Goal: Information Seeking & Learning: Learn about a topic

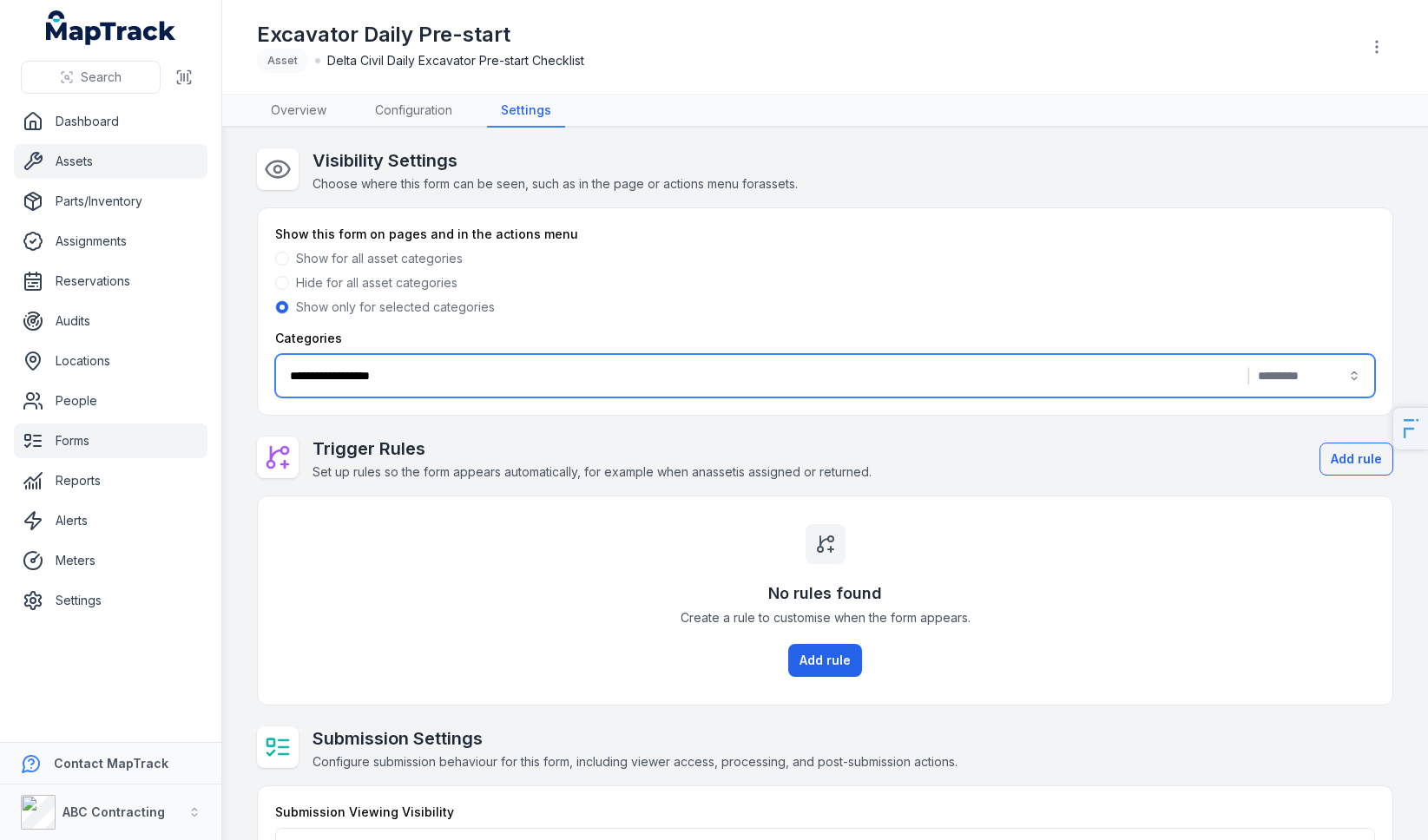
click at [130, 157] on link "Assets" at bounding box center [110, 162] width 193 height 35
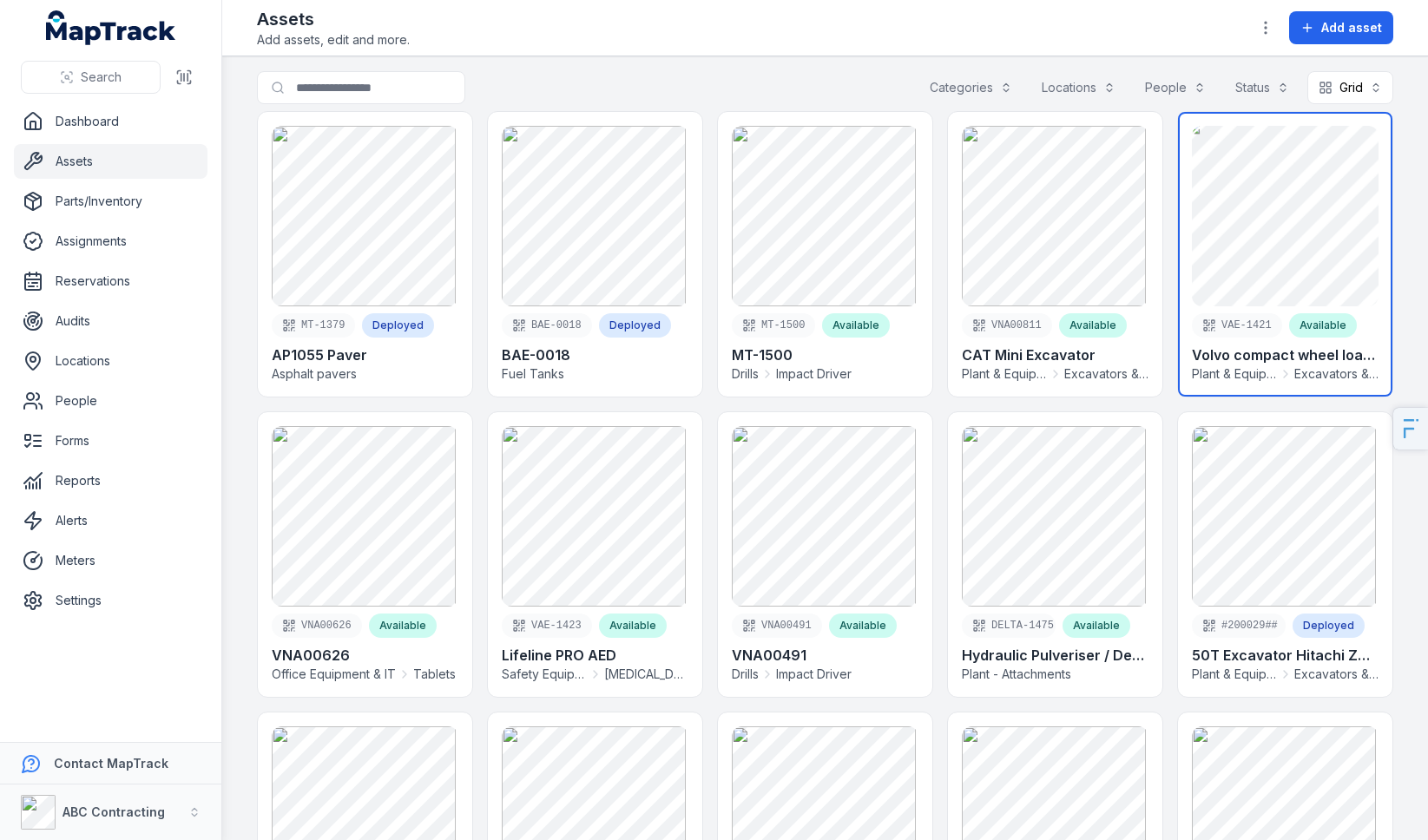
scroll to position [7, 0]
click at [1251, 219] on link at bounding box center [1285, 254] width 214 height 285
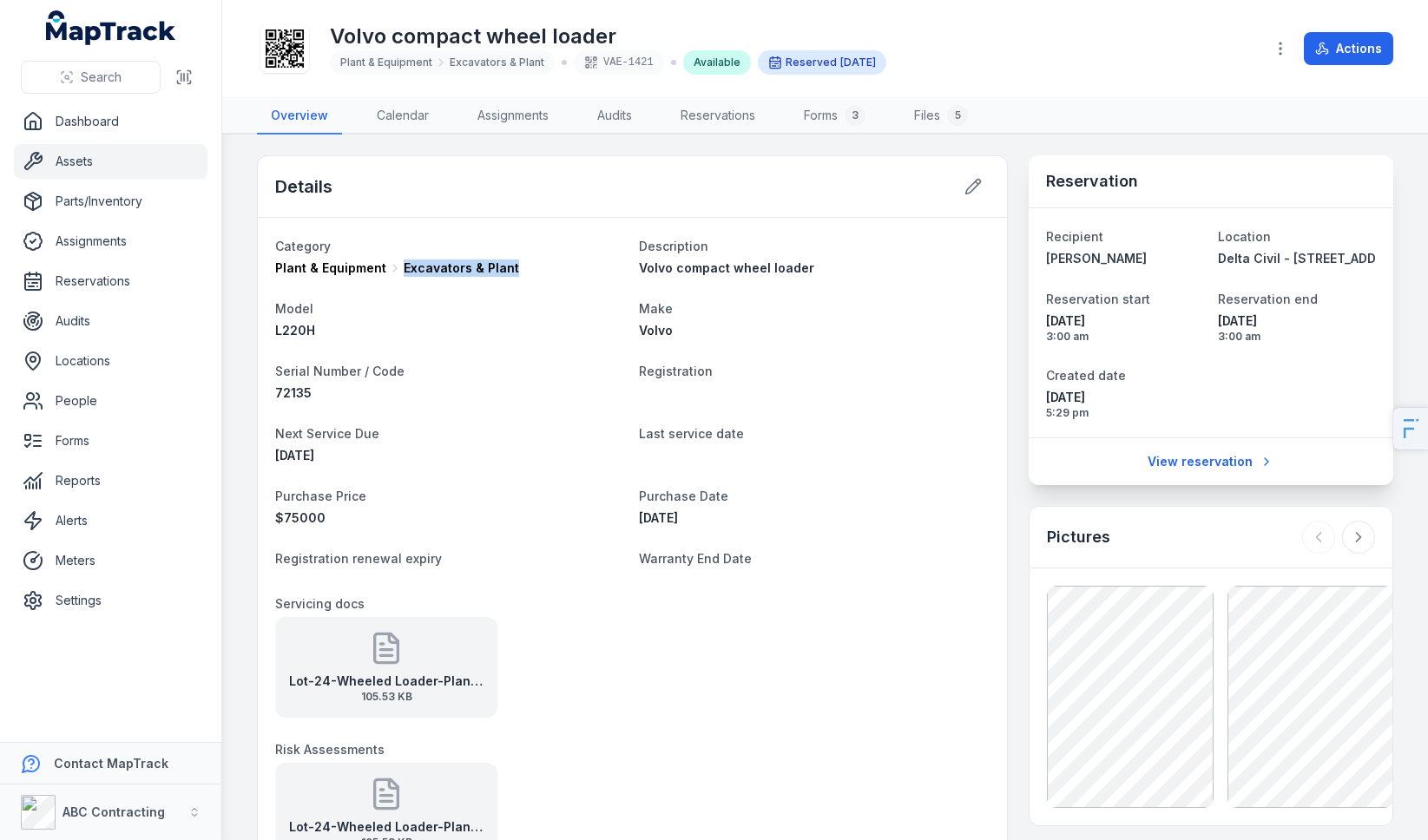
drag, startPoint x: 408, startPoint y: 269, endPoint x: 581, endPoint y: 267, distance: 173.0
click at [581, 267] on div "Plant & Equipment Excavators & Plant" at bounding box center [450, 267] width 349 height 17
click at [580, 267] on div "Plant & Equipment Excavators & Plant" at bounding box center [450, 267] width 349 height 17
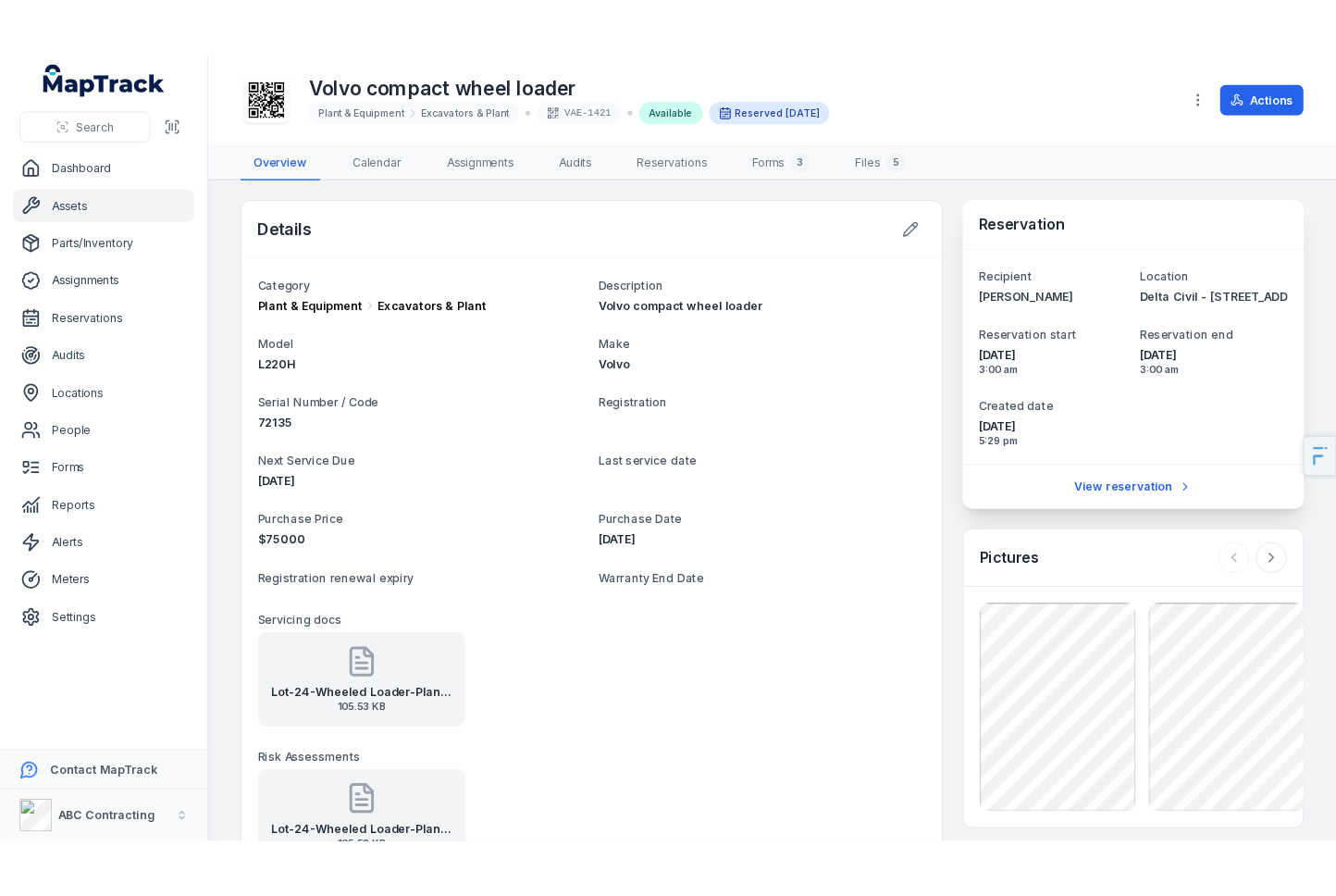
scroll to position [716, 0]
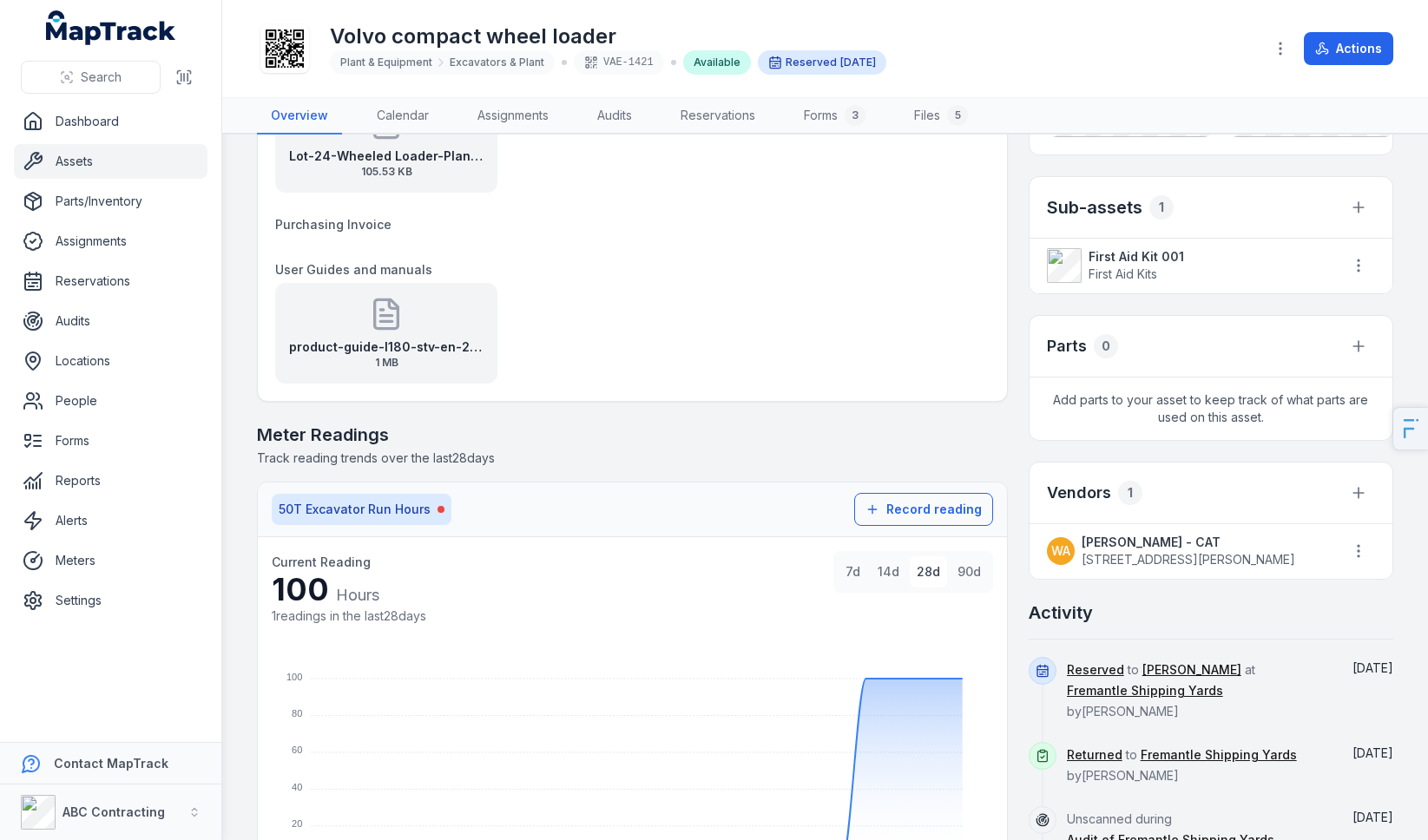
click at [294, 50] on icon at bounding box center [285, 49] width 39 height 39
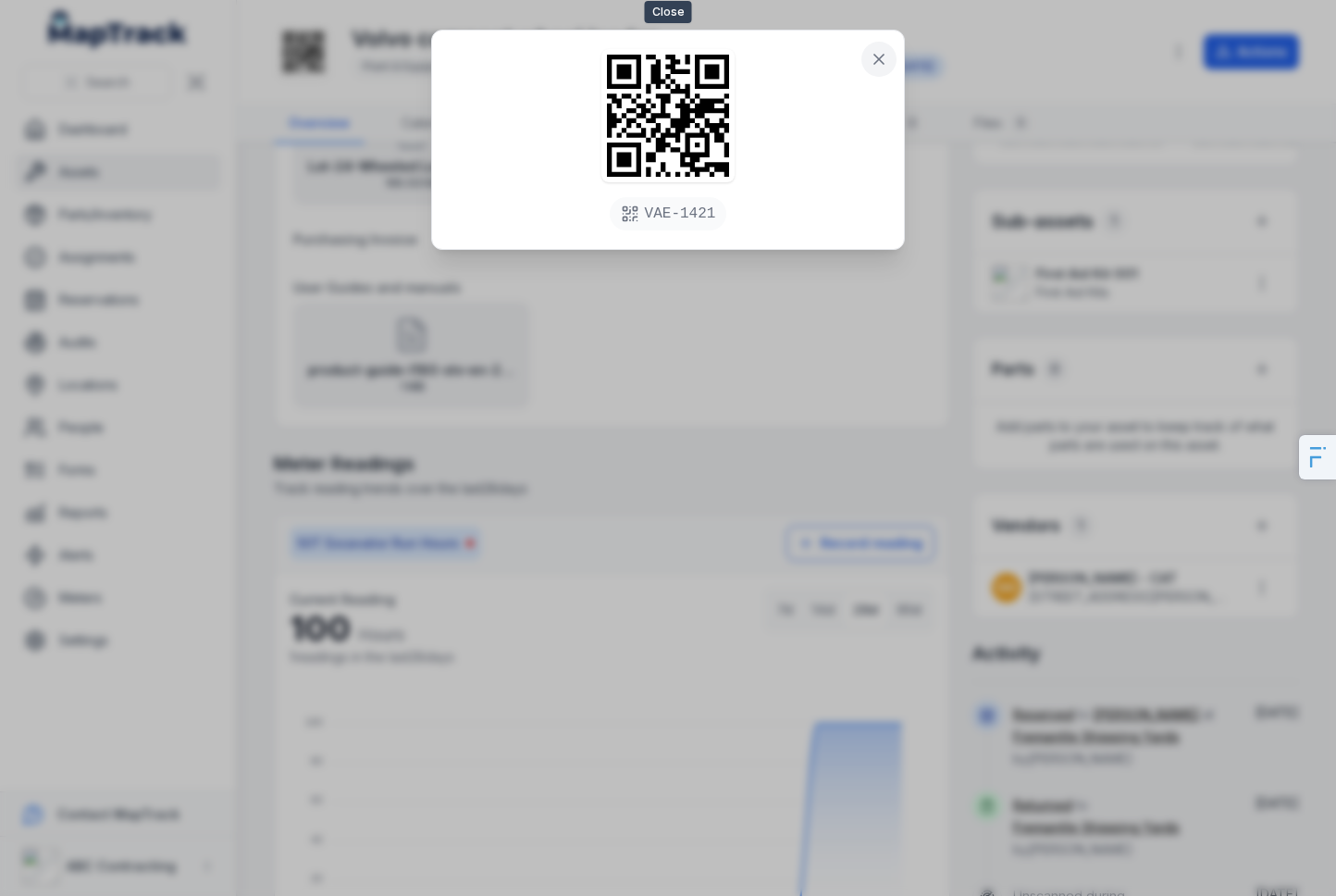
click at [874, 58] on icon at bounding box center [878, 59] width 19 height 19
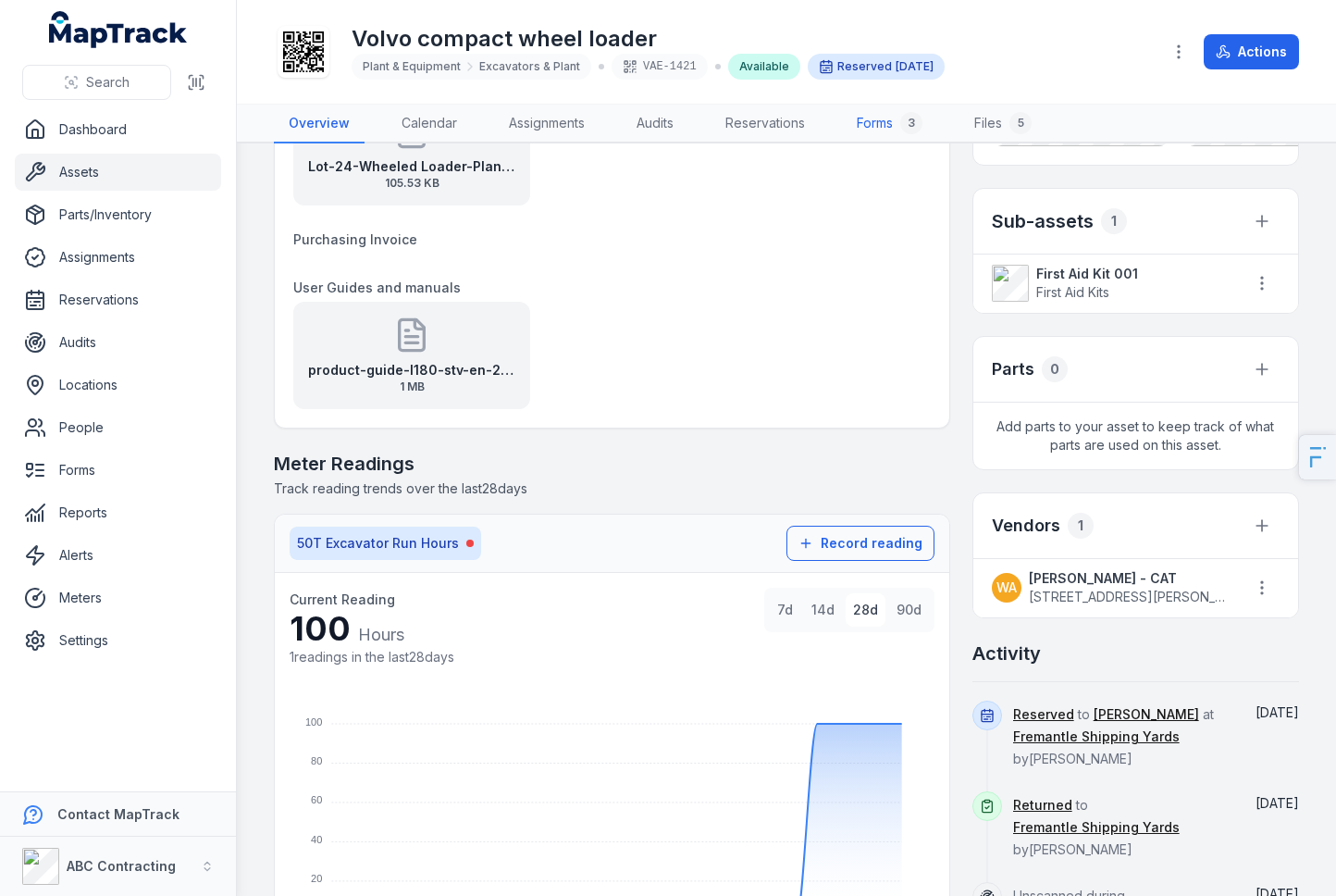
click at [882, 126] on link "Forms 3" at bounding box center [889, 124] width 95 height 39
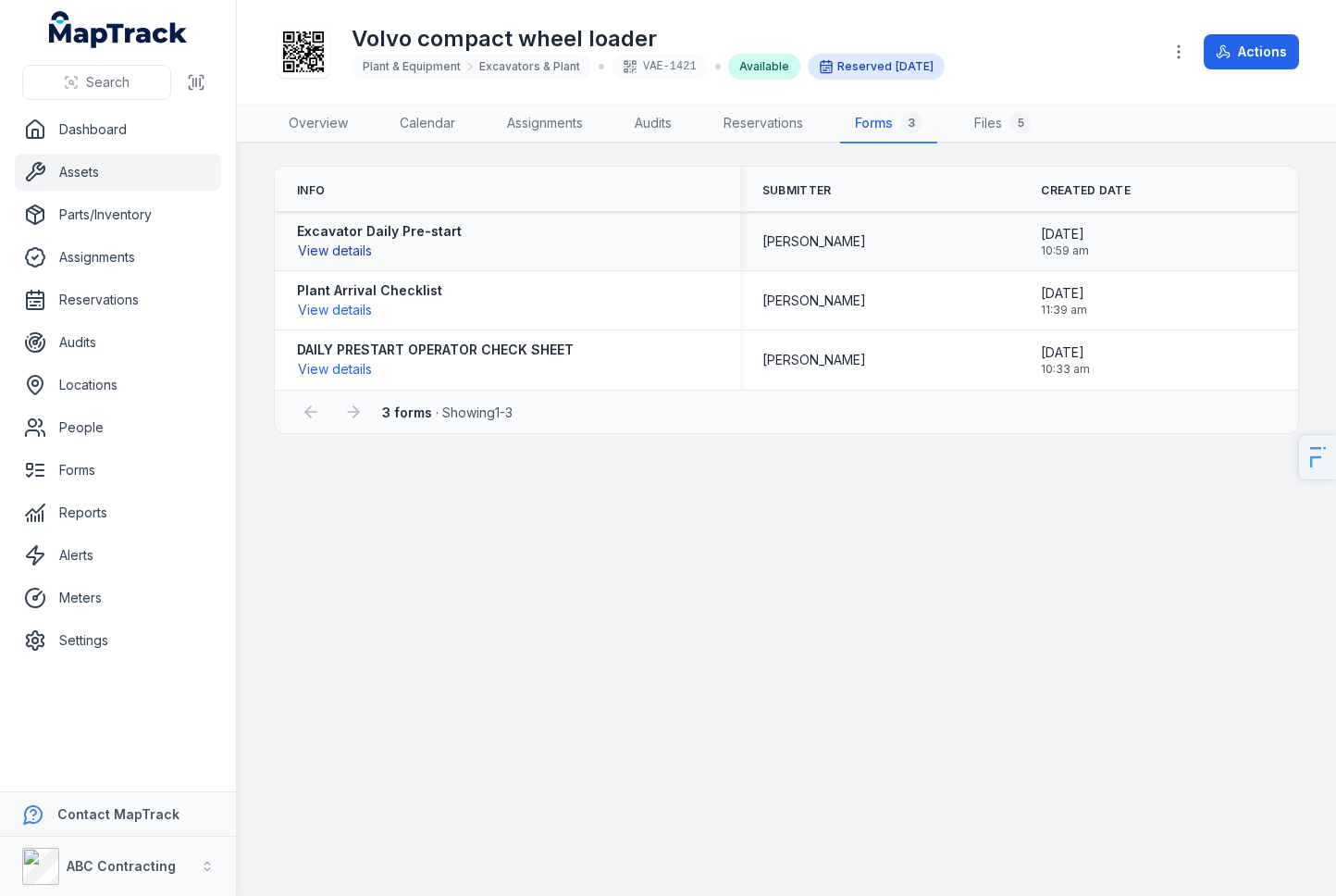
click at [350, 252] on button "View details" at bounding box center [334, 250] width 75 height 21
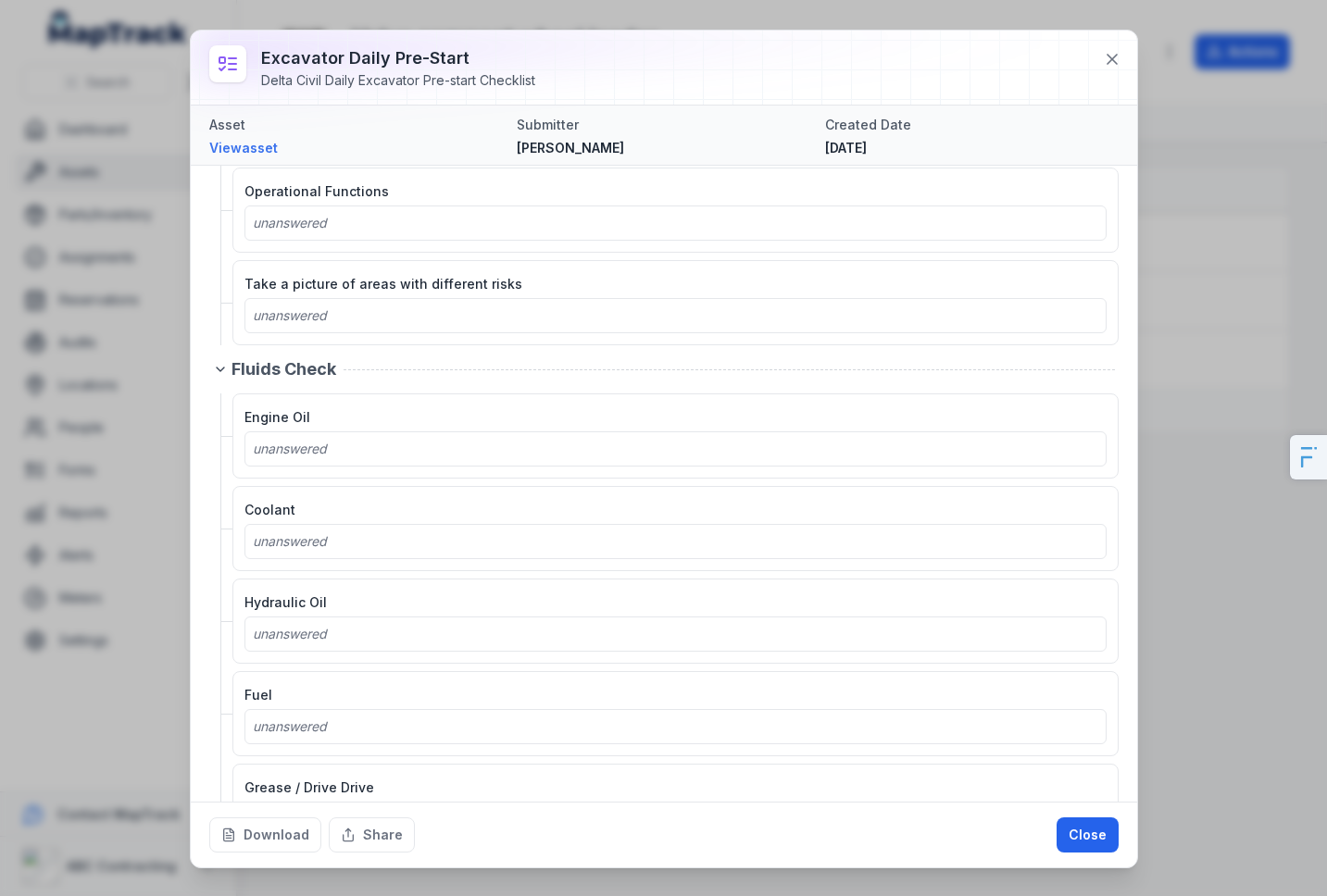
scroll to position [2007, 0]
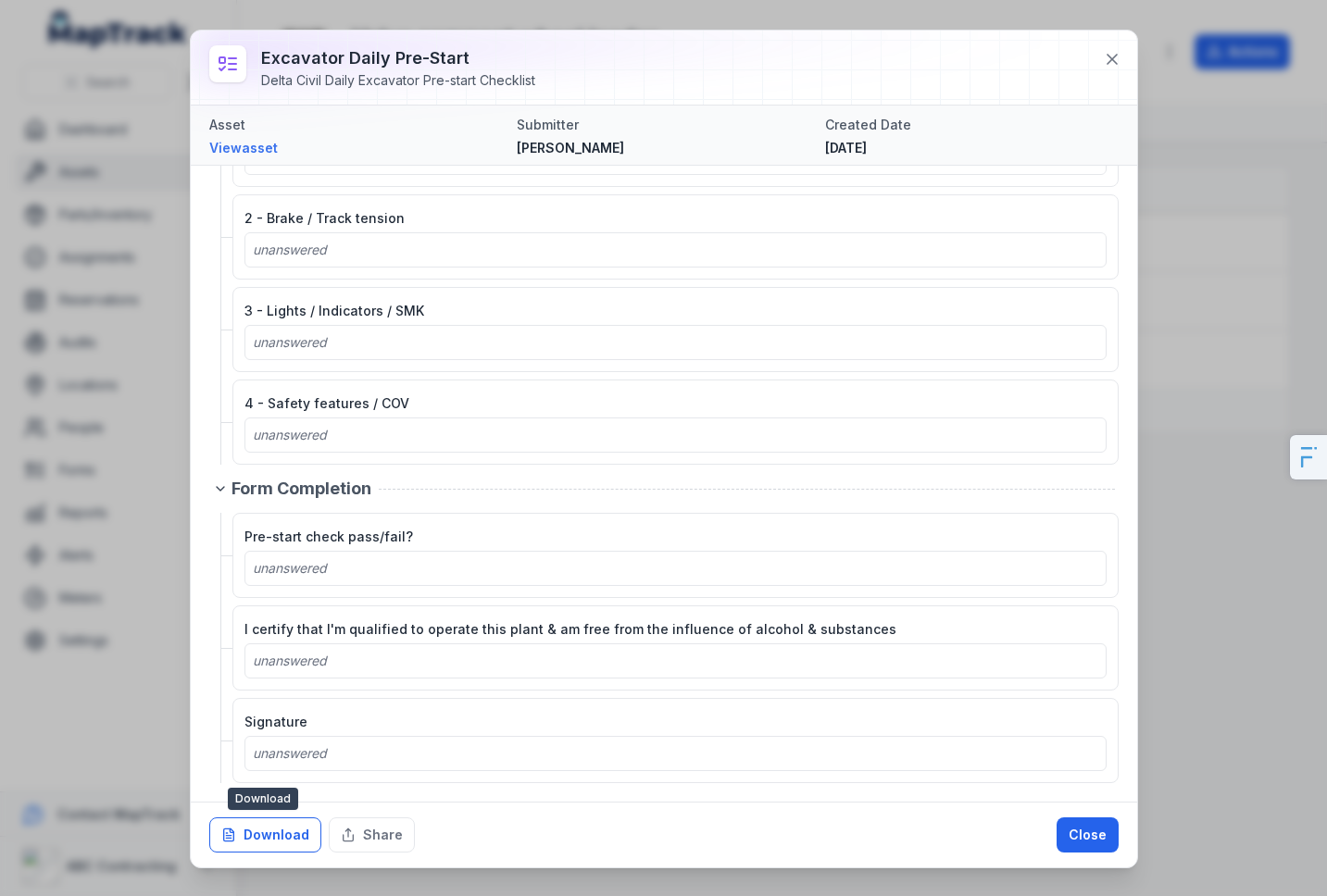
click at [256, 833] on button "Download" at bounding box center [265, 834] width 112 height 35
click at [1084, 836] on button "Close" at bounding box center [1087, 834] width 62 height 35
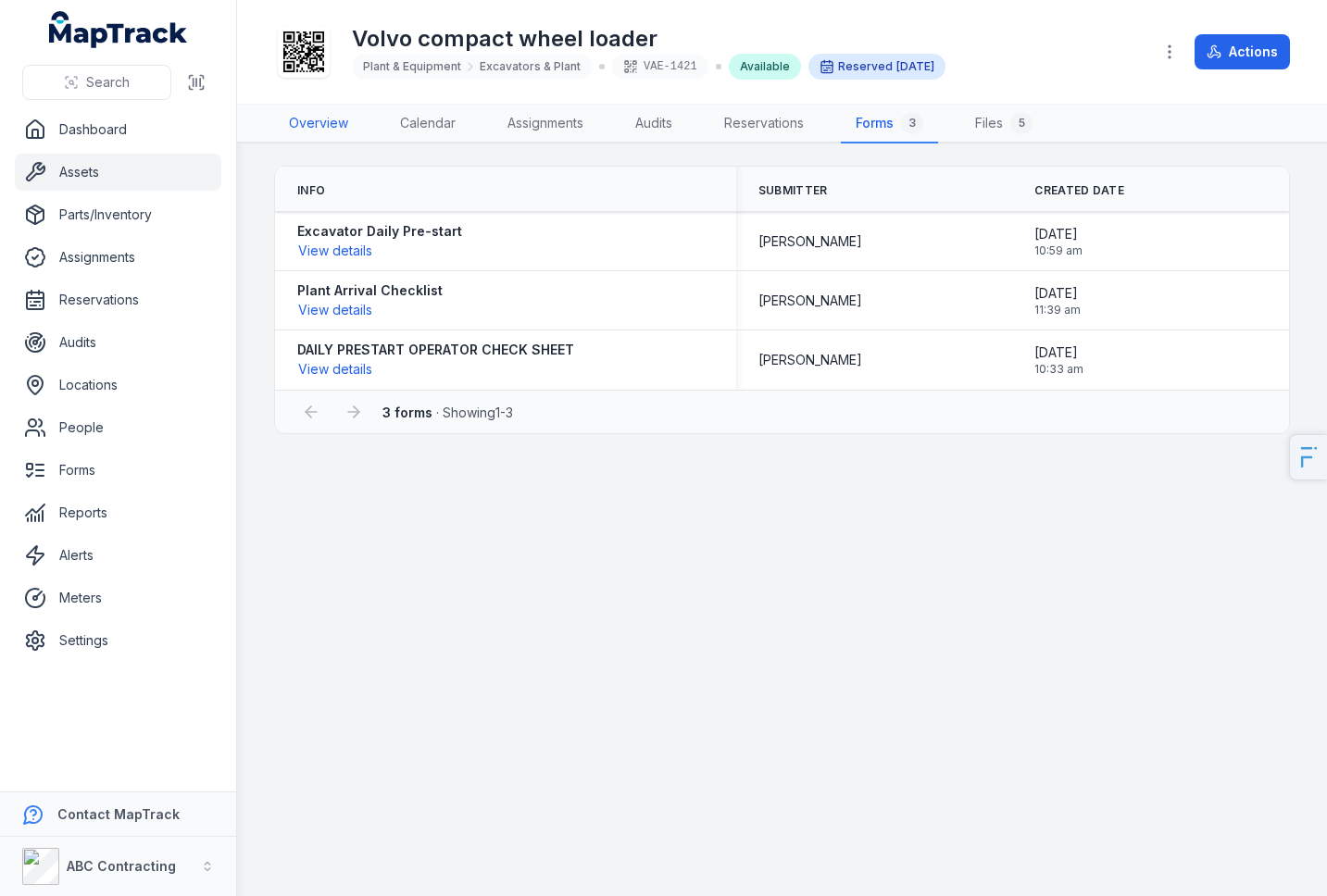
click at [333, 128] on link "Overview" at bounding box center [318, 124] width 89 height 39
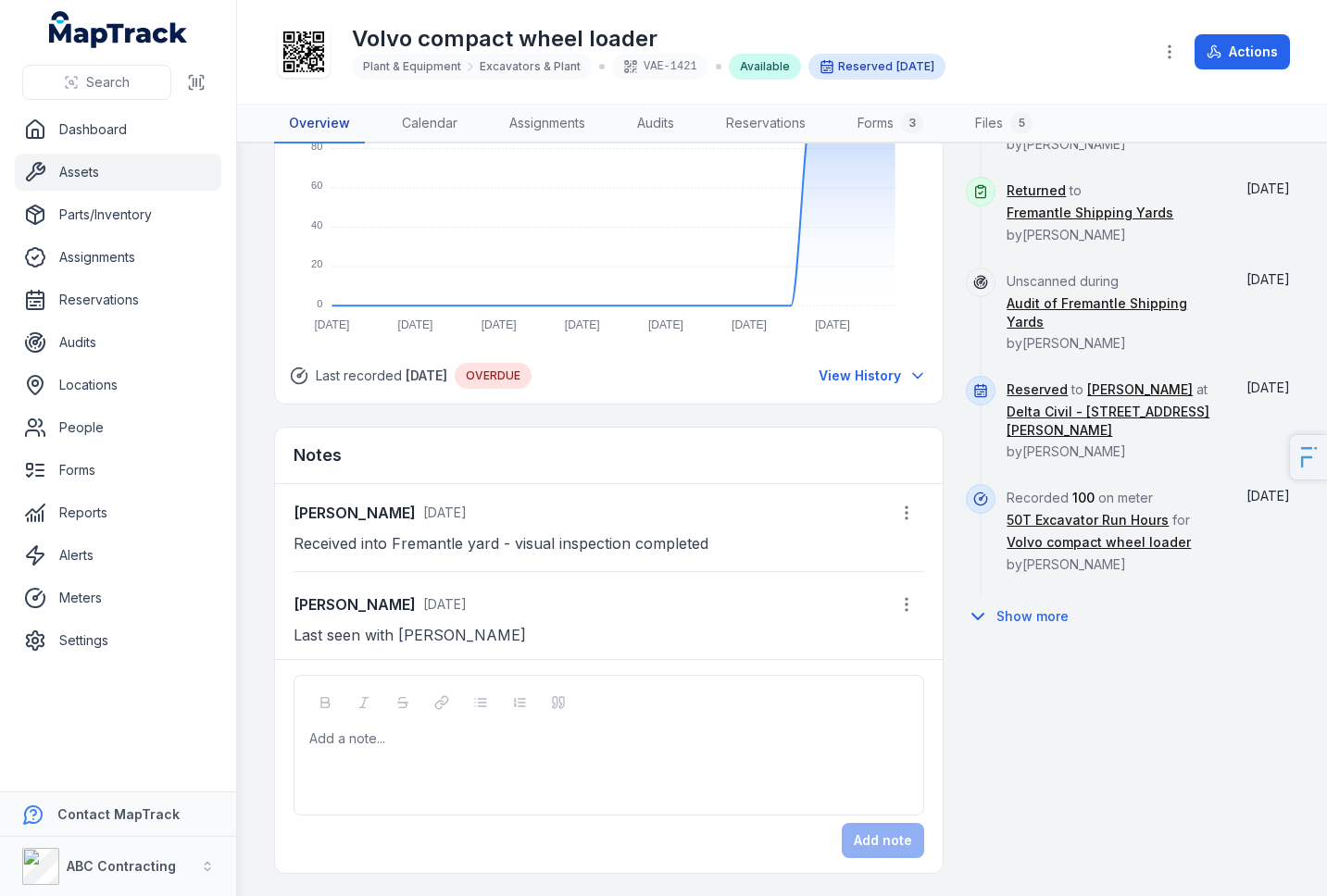
scroll to position [1102, 0]
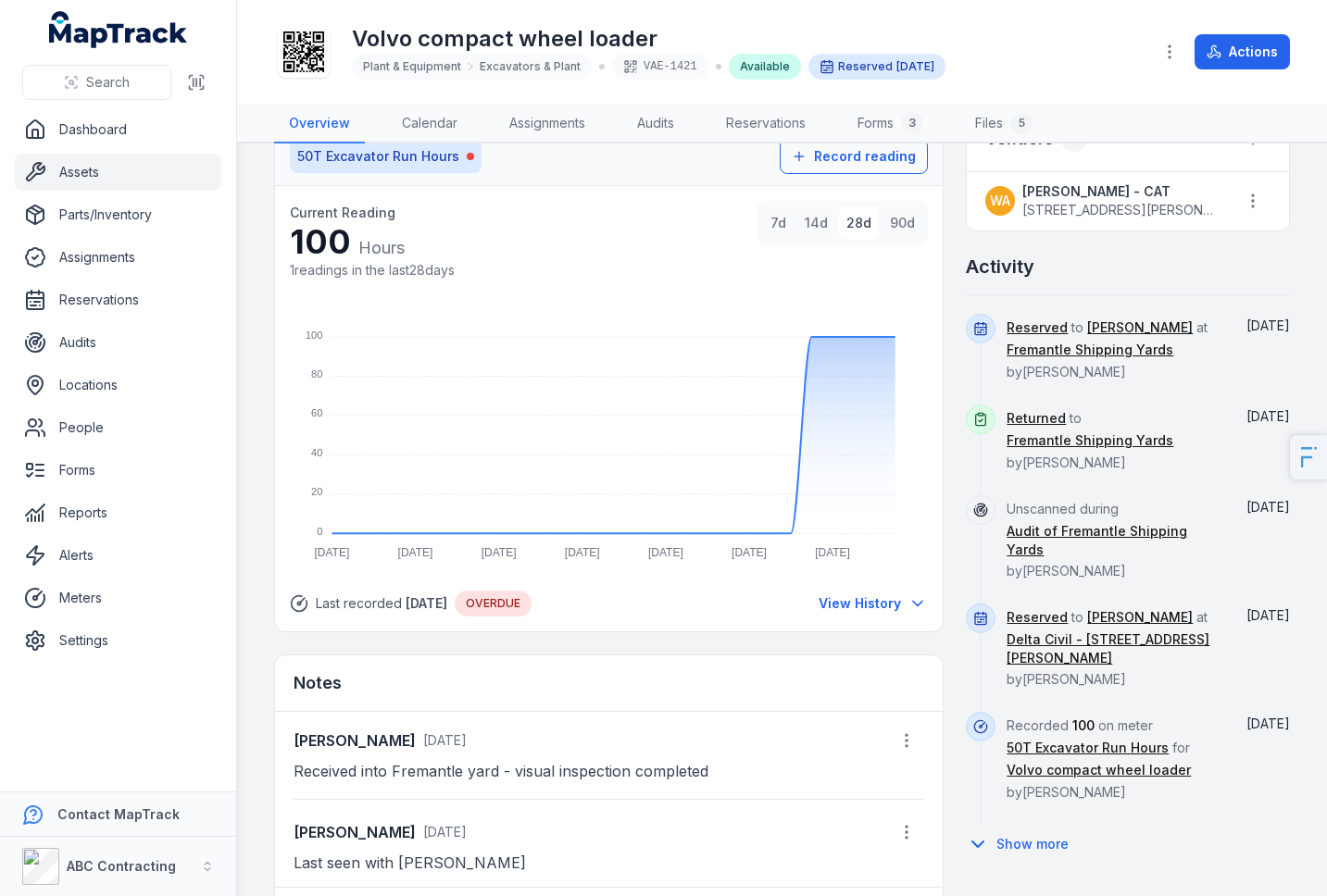
drag, startPoint x: 353, startPoint y: 249, endPoint x: 310, endPoint y: 238, distance: 44.4
click at [338, 241] on div "100 Hours" at bounding box center [372, 241] width 165 height 38
drag, startPoint x: 505, startPoint y: 237, endPoint x: 306, endPoint y: 249, distance: 199.4
click at [306, 249] on div "Current Reading 100 Hours 1 readings in the last 28 days 7d 14d 28d 90d" at bounding box center [608, 244] width 638 height 86
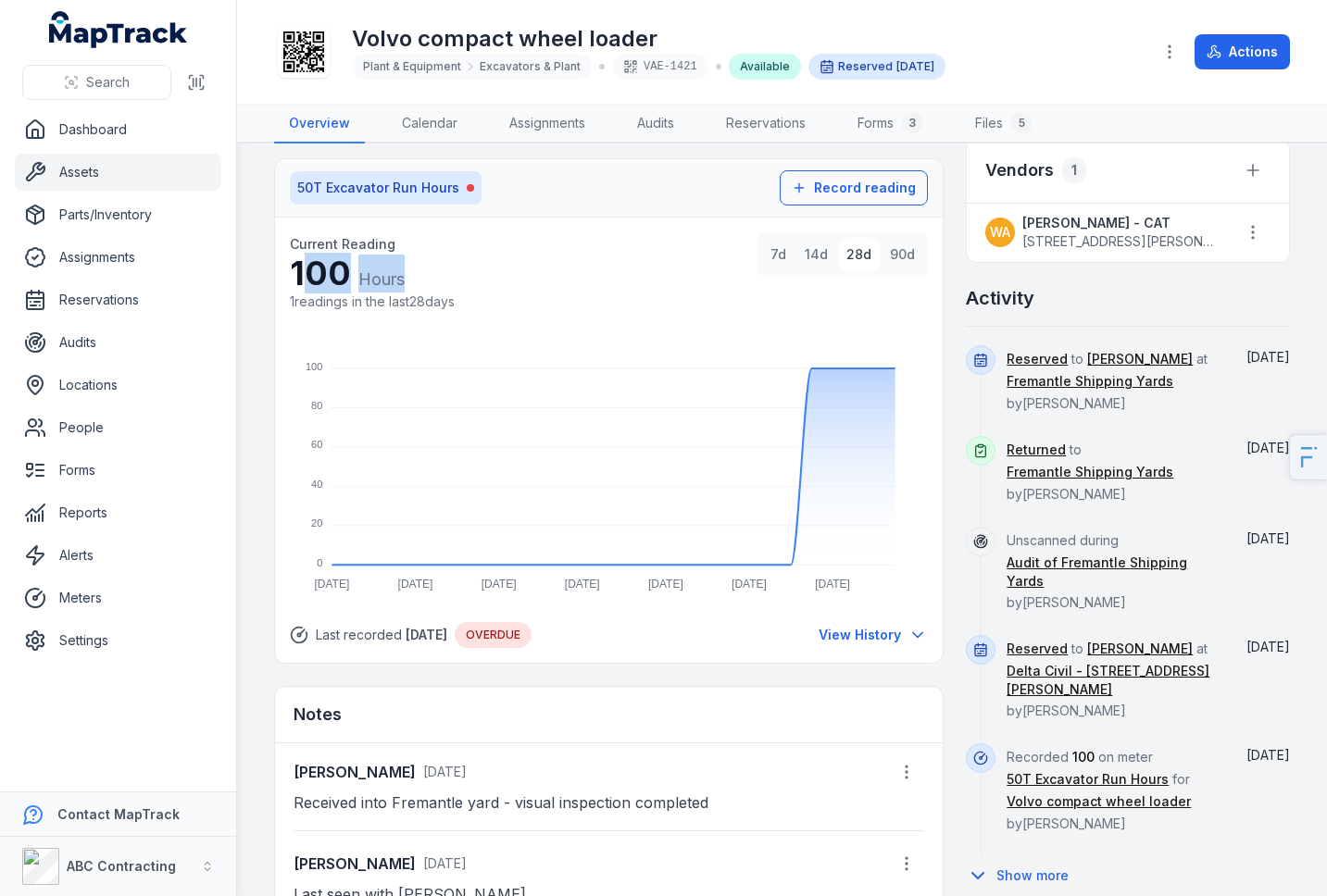
scroll to position [1067, 0]
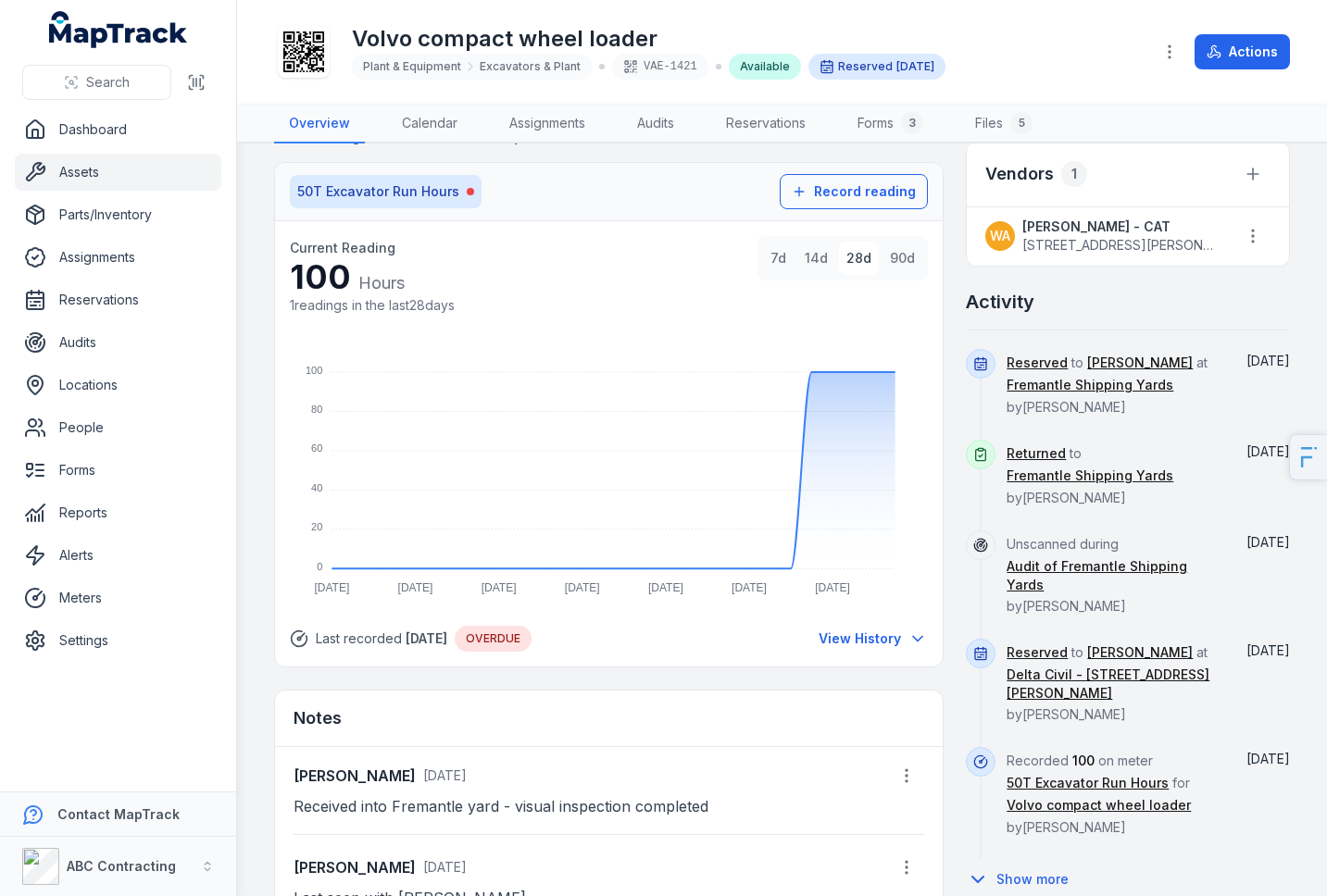
click at [443, 299] on div "1 readings in the last 28 days" at bounding box center [372, 305] width 165 height 19
drag, startPoint x: 300, startPoint y: 281, endPoint x: 485, endPoint y: 278, distance: 185.0
click at [422, 274] on div "100 Hours" at bounding box center [372, 276] width 165 height 38
click at [485, 278] on div "Current Reading 100 Hours 1 readings in the last 28 days 7d 14d 28d 90d" at bounding box center [608, 279] width 638 height 86
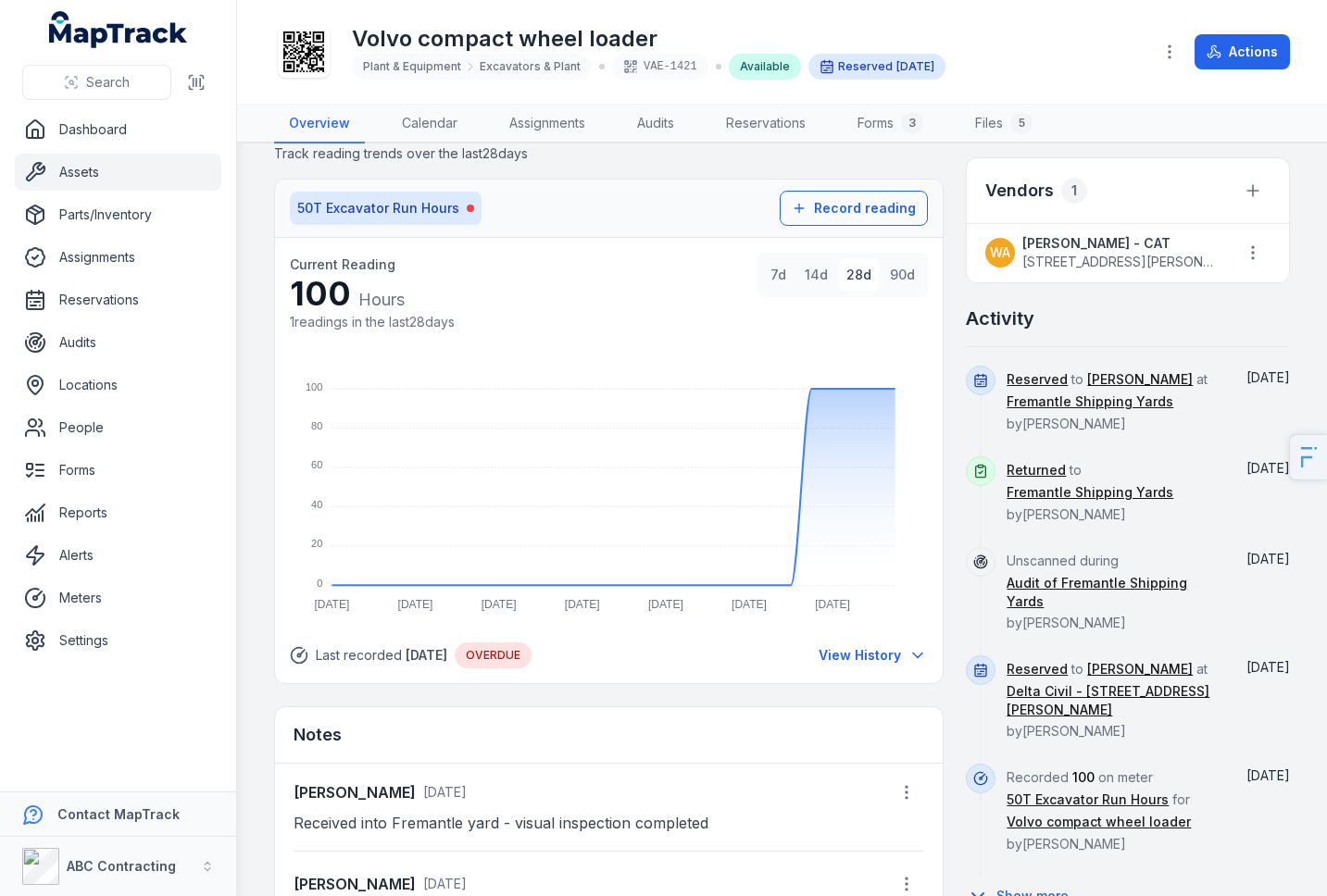
scroll to position [1031, 0]
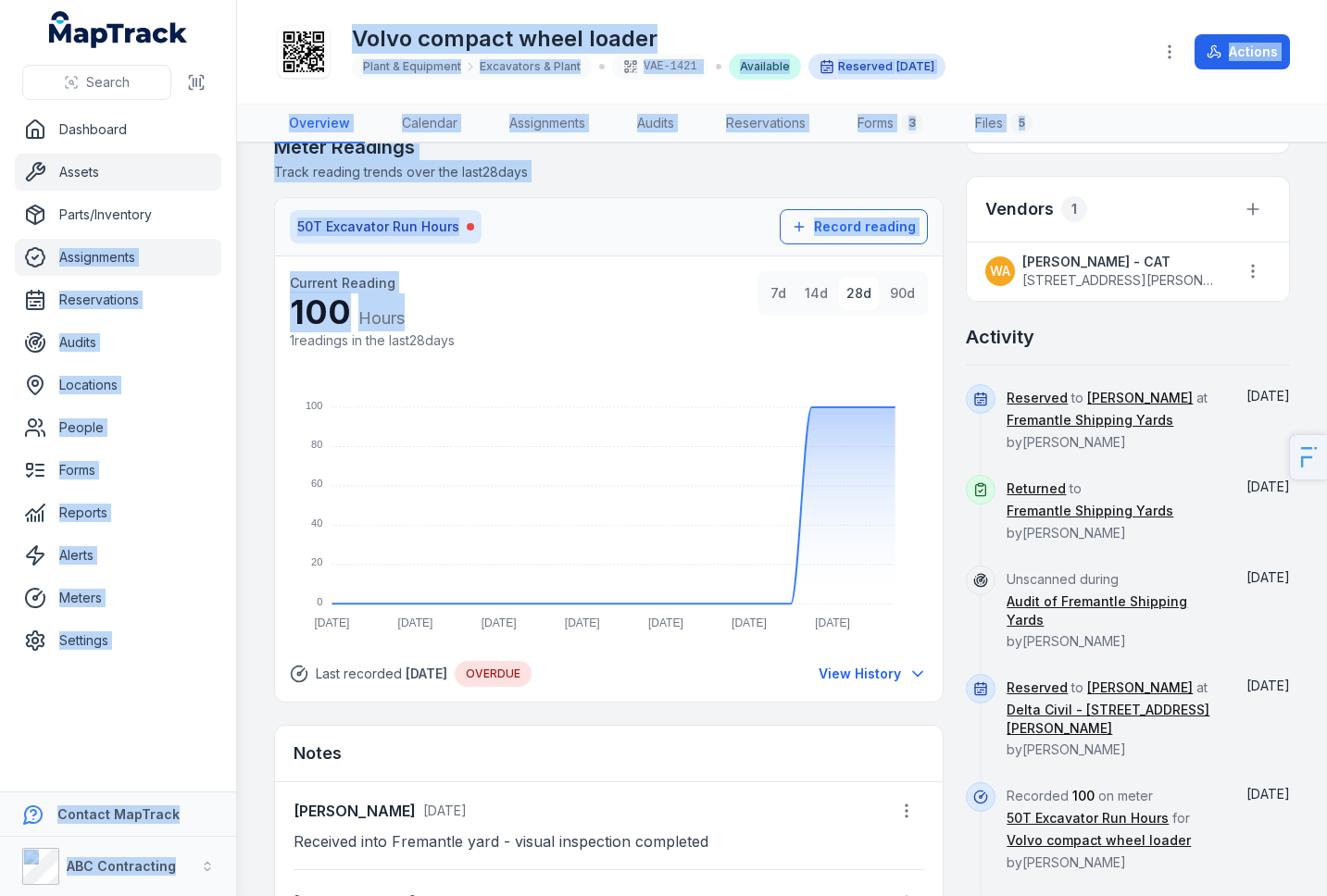
drag, startPoint x: 364, startPoint y: 316, endPoint x: 147, endPoint y: 252, distance: 226.2
click at [148, 253] on div "Search Dashboard Assets Parts/Inventory Assignments Reservations Audits Locatio…" at bounding box center [663, 448] width 1327 height 896
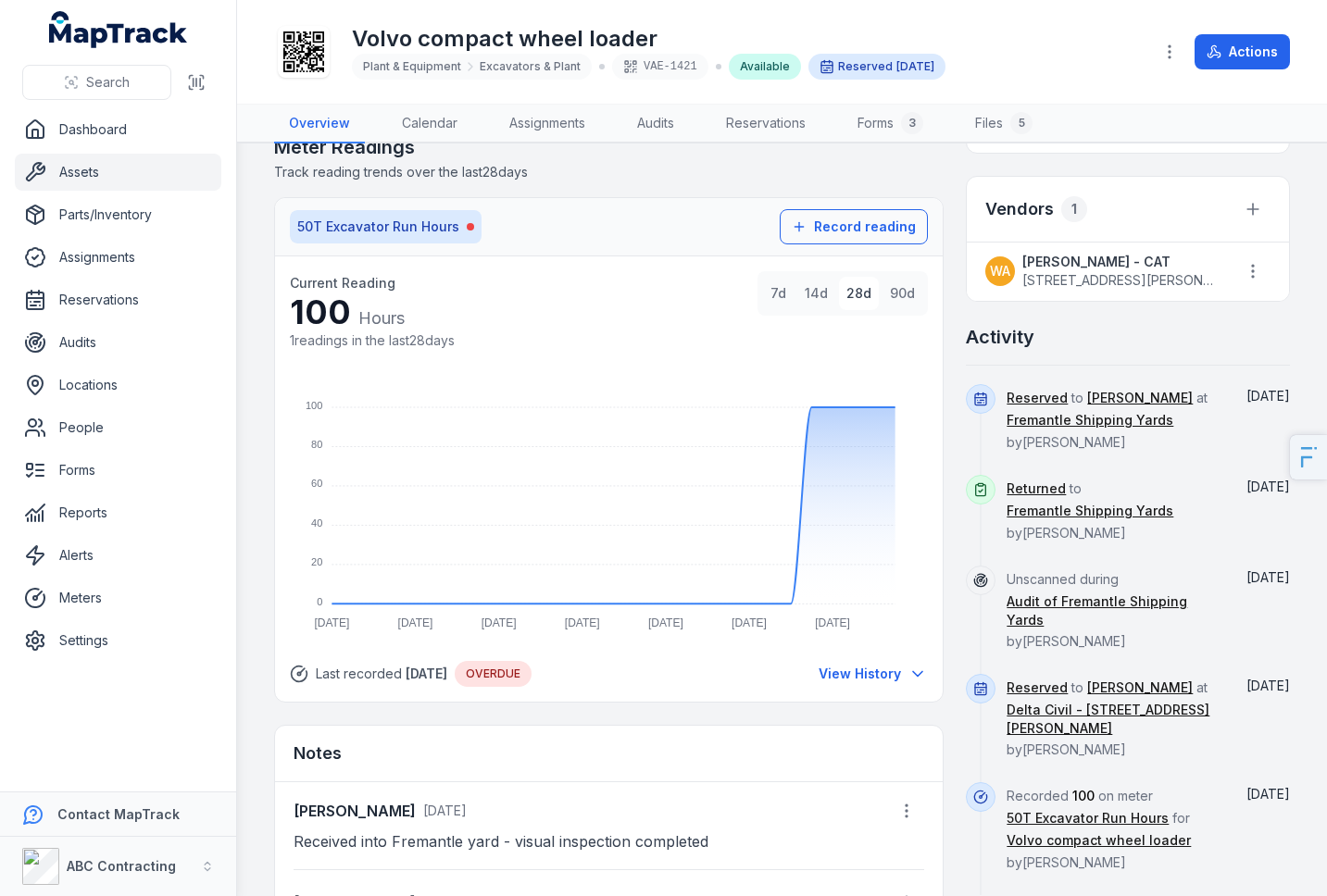
click at [438, 341] on div "1 readings in the last 28 days" at bounding box center [372, 340] width 165 height 19
click at [91, 521] on link "Reports" at bounding box center [118, 513] width 206 height 37
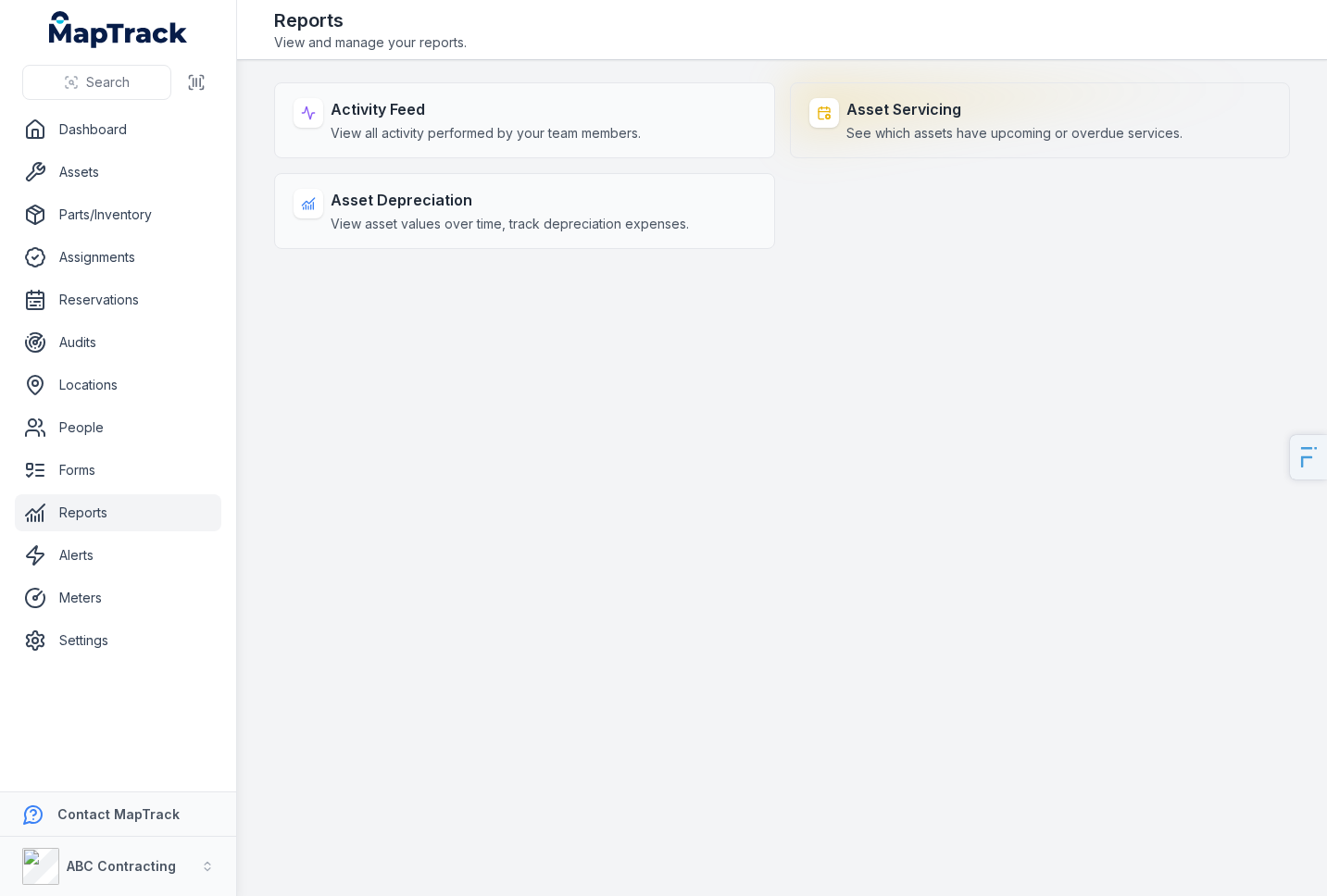
click at [947, 123] on div "Asset Servicing See which assets have upcoming or overdue services." at bounding box center [1014, 120] width 336 height 44
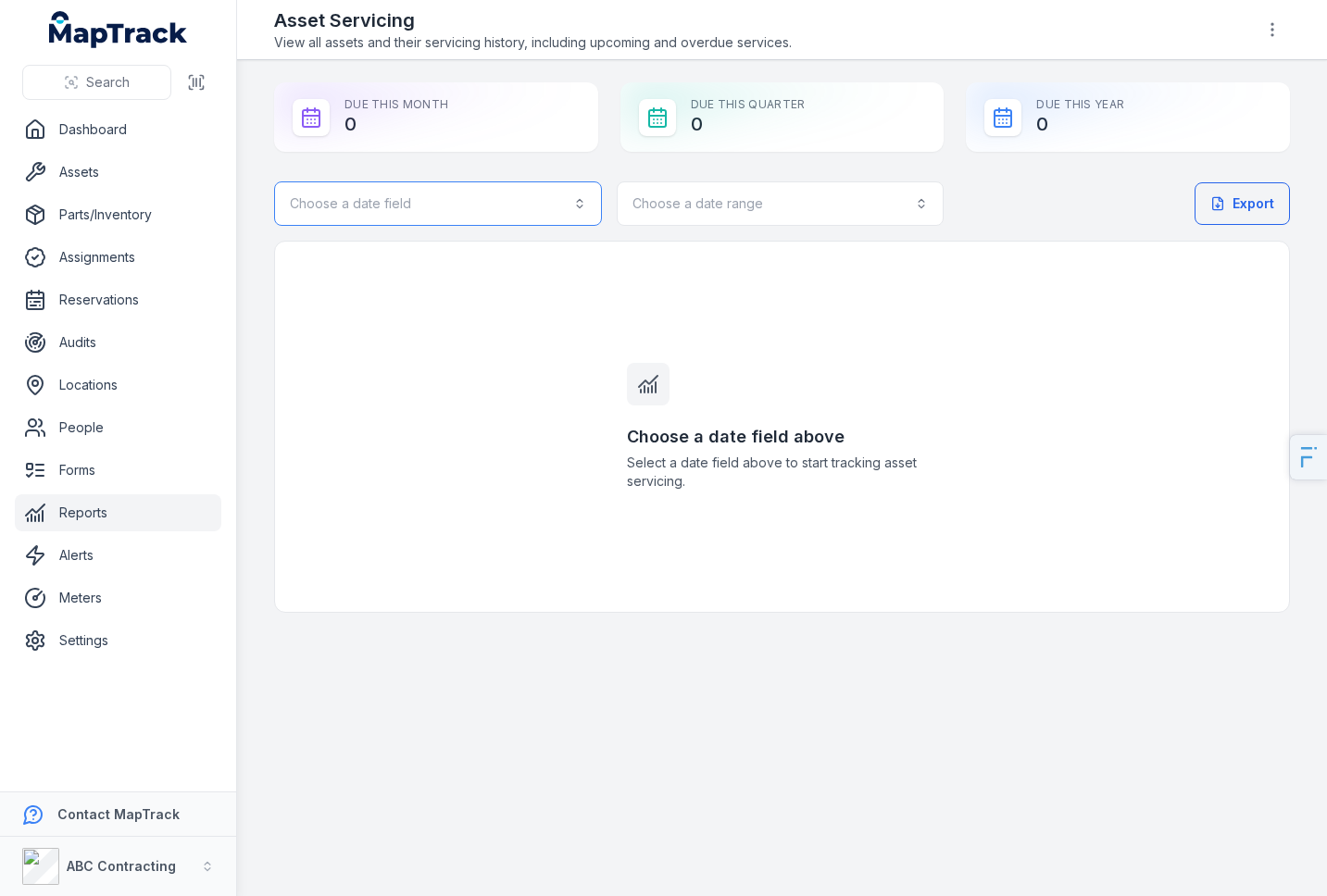
click at [522, 213] on button "Choose a date field" at bounding box center [437, 203] width 328 height 44
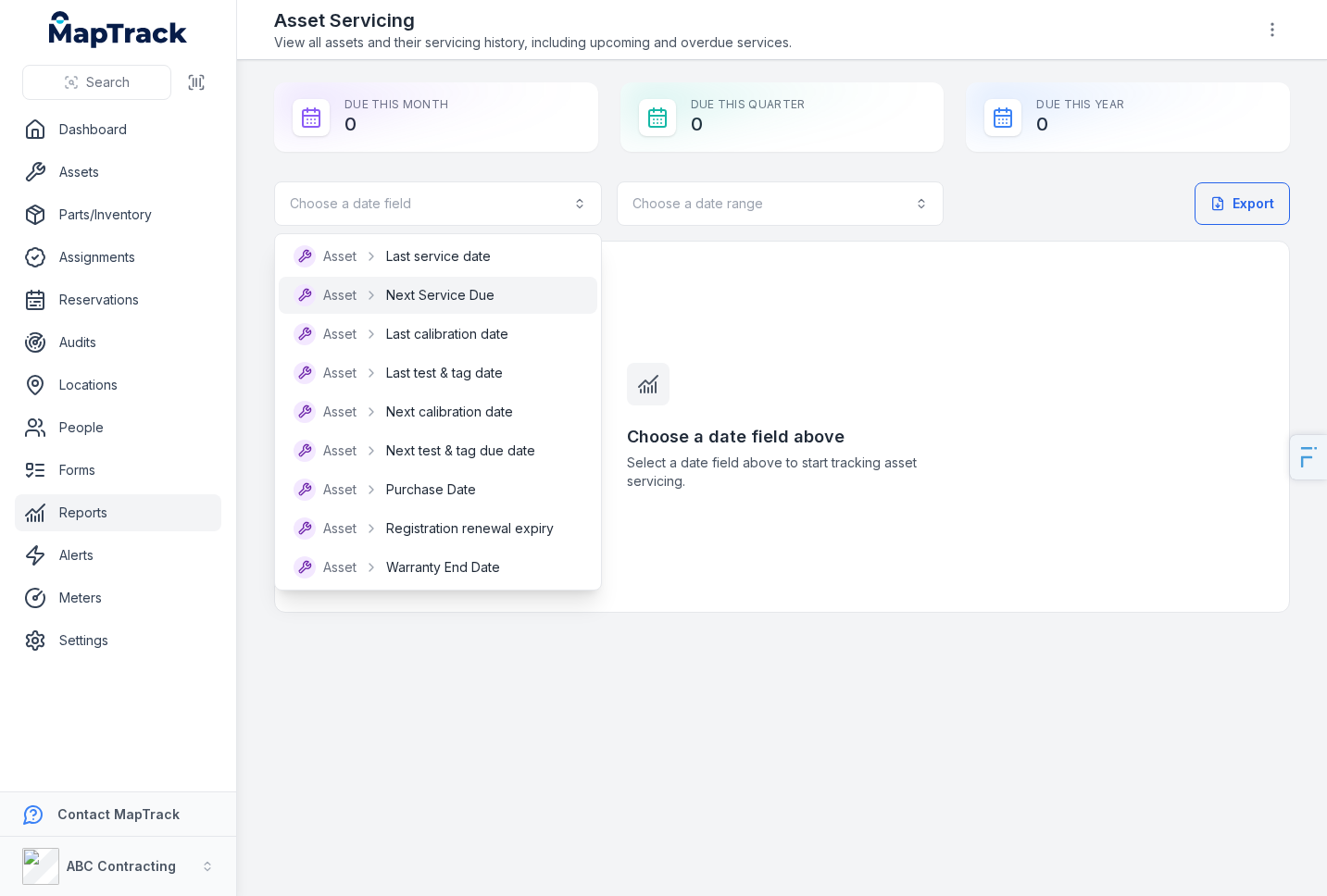
click at [467, 289] on span "Next Service Due" at bounding box center [440, 295] width 108 height 19
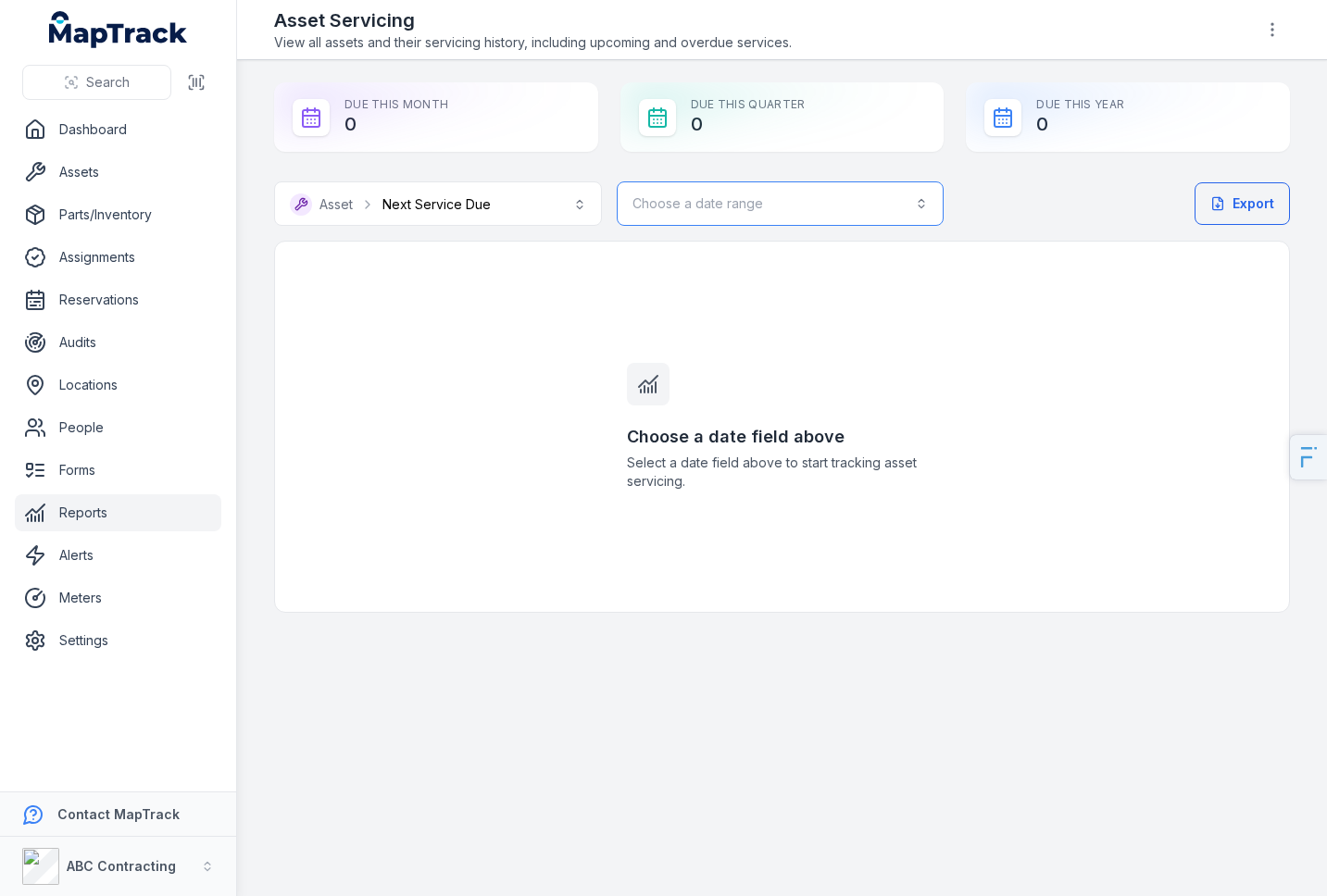
click at [747, 198] on button "Choose a date range" at bounding box center [781, 203] width 328 height 44
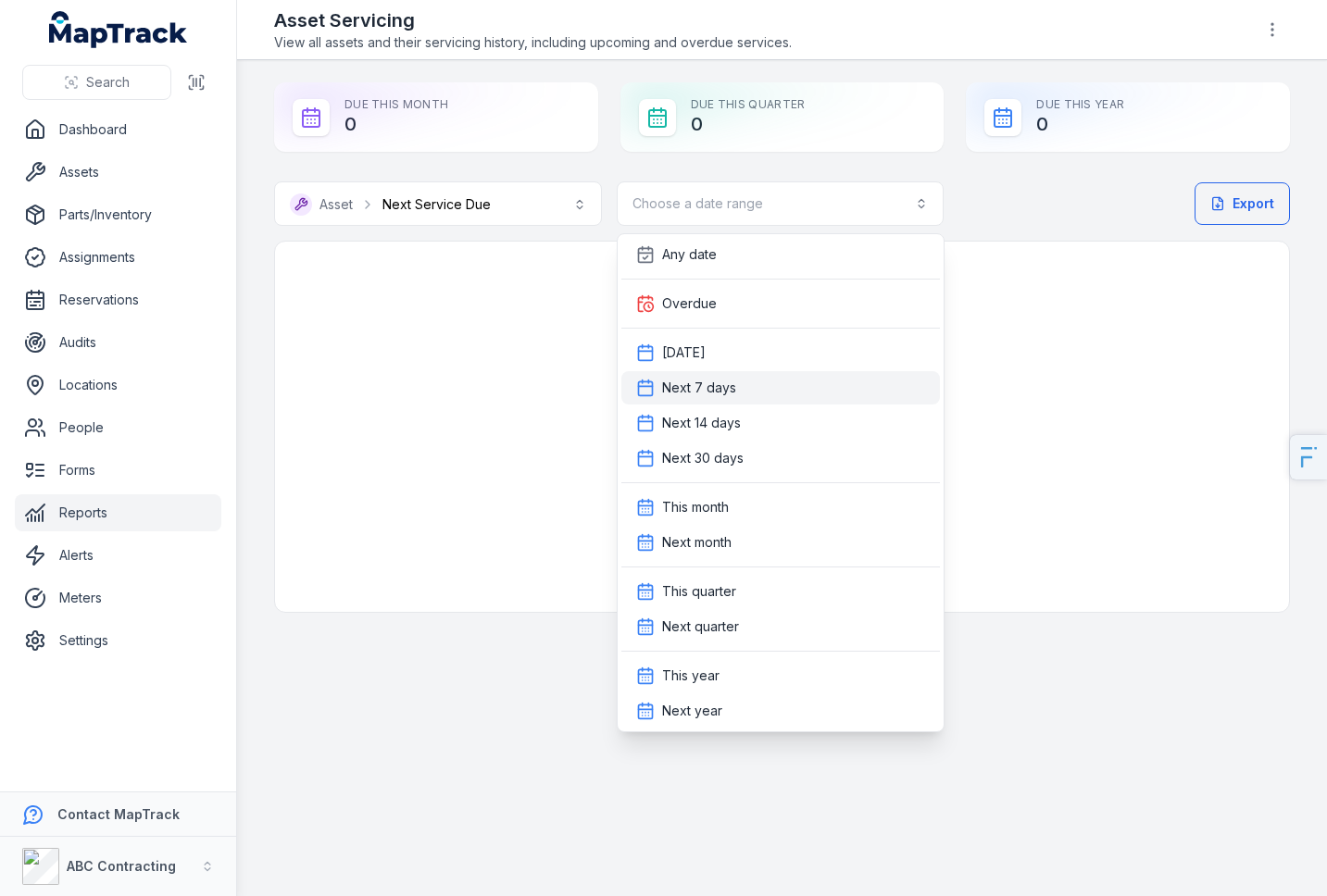
click at [766, 380] on div "Next 7 days" at bounding box center [780, 387] width 289 height 19
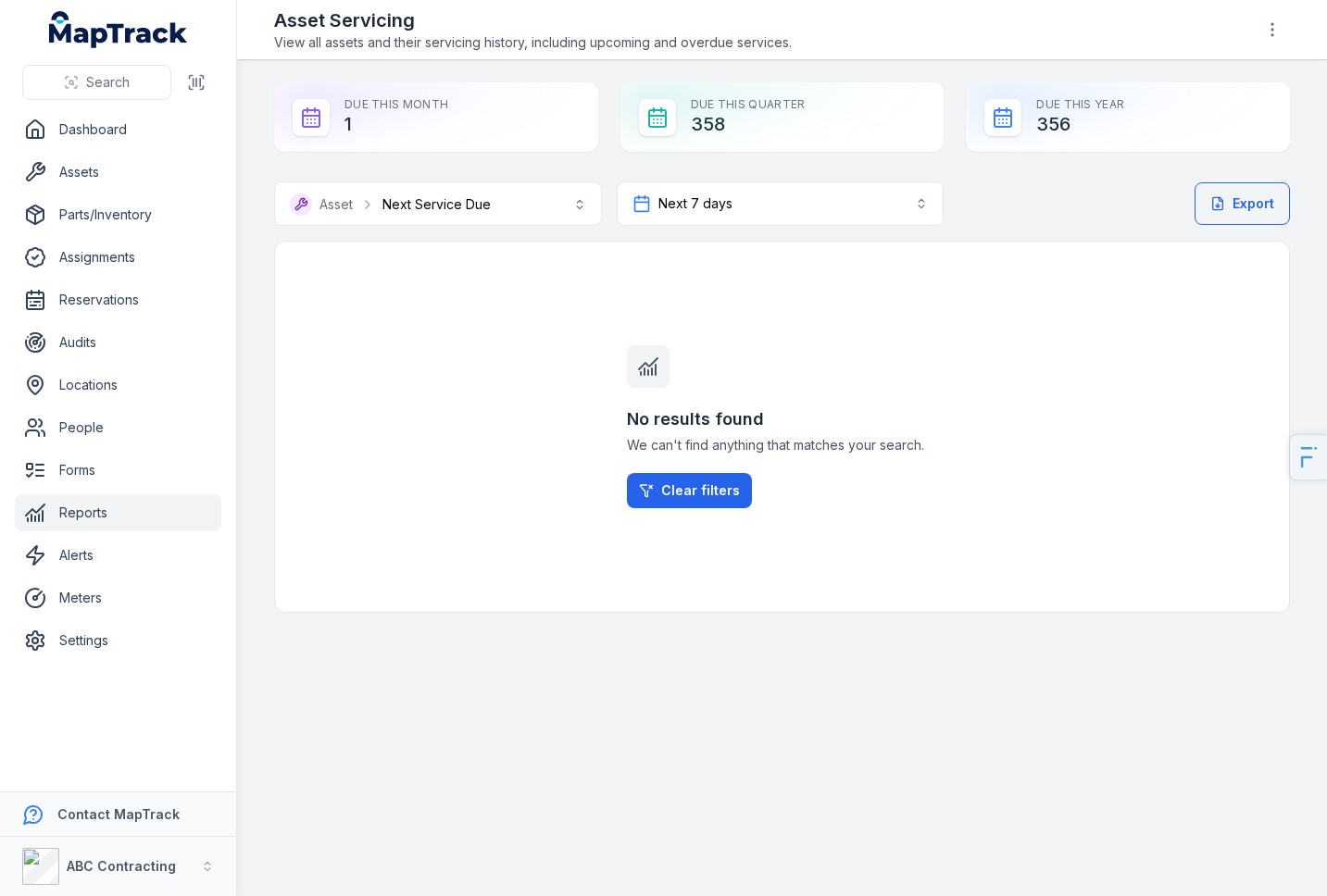
click at [667, 232] on div "**********" at bounding box center [781, 397] width 1015 height 431
click at [683, 206] on button "Next 7 days ******" at bounding box center [781, 203] width 328 height 44
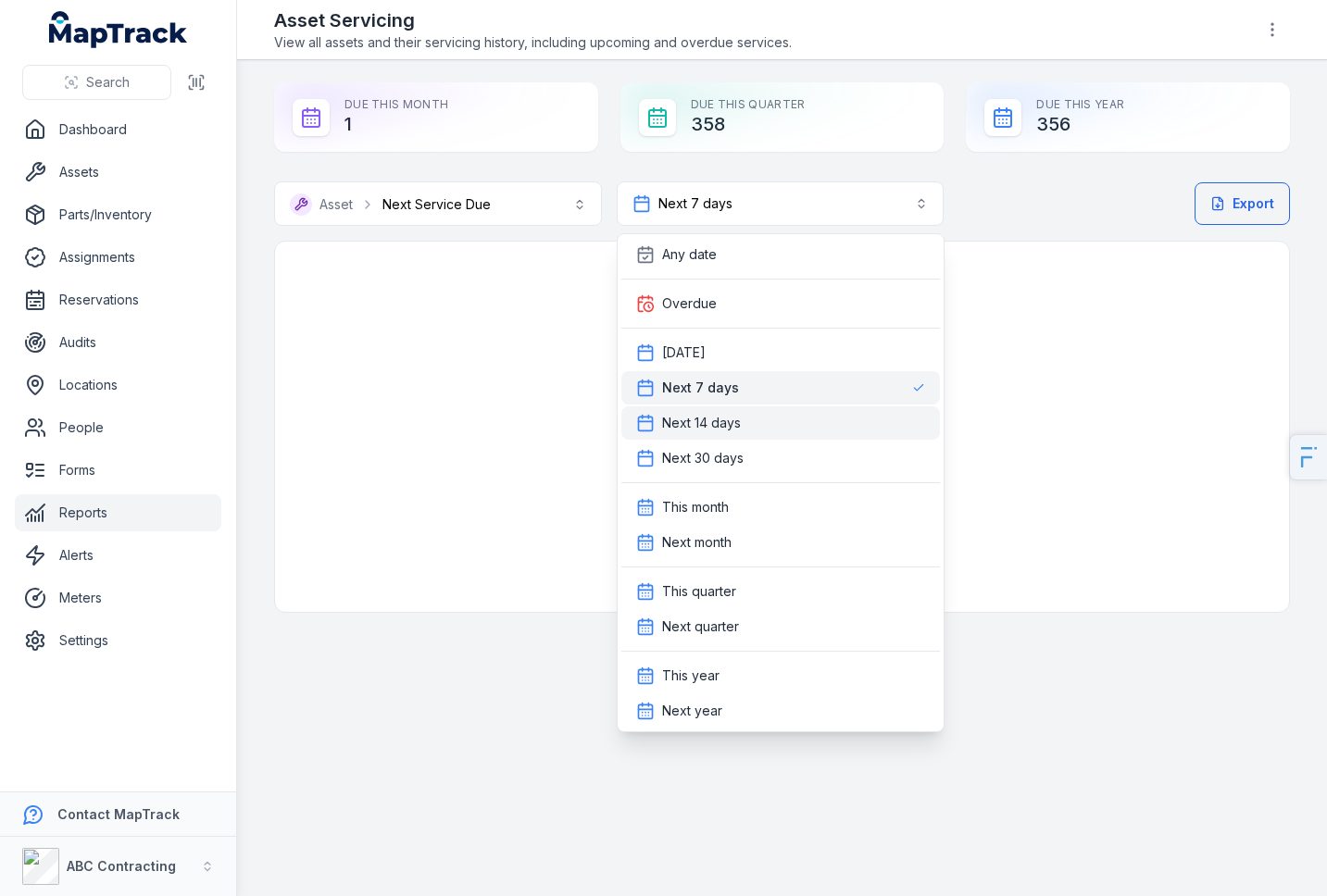
click at [705, 431] on span "Next 14 days" at bounding box center [701, 423] width 78 height 19
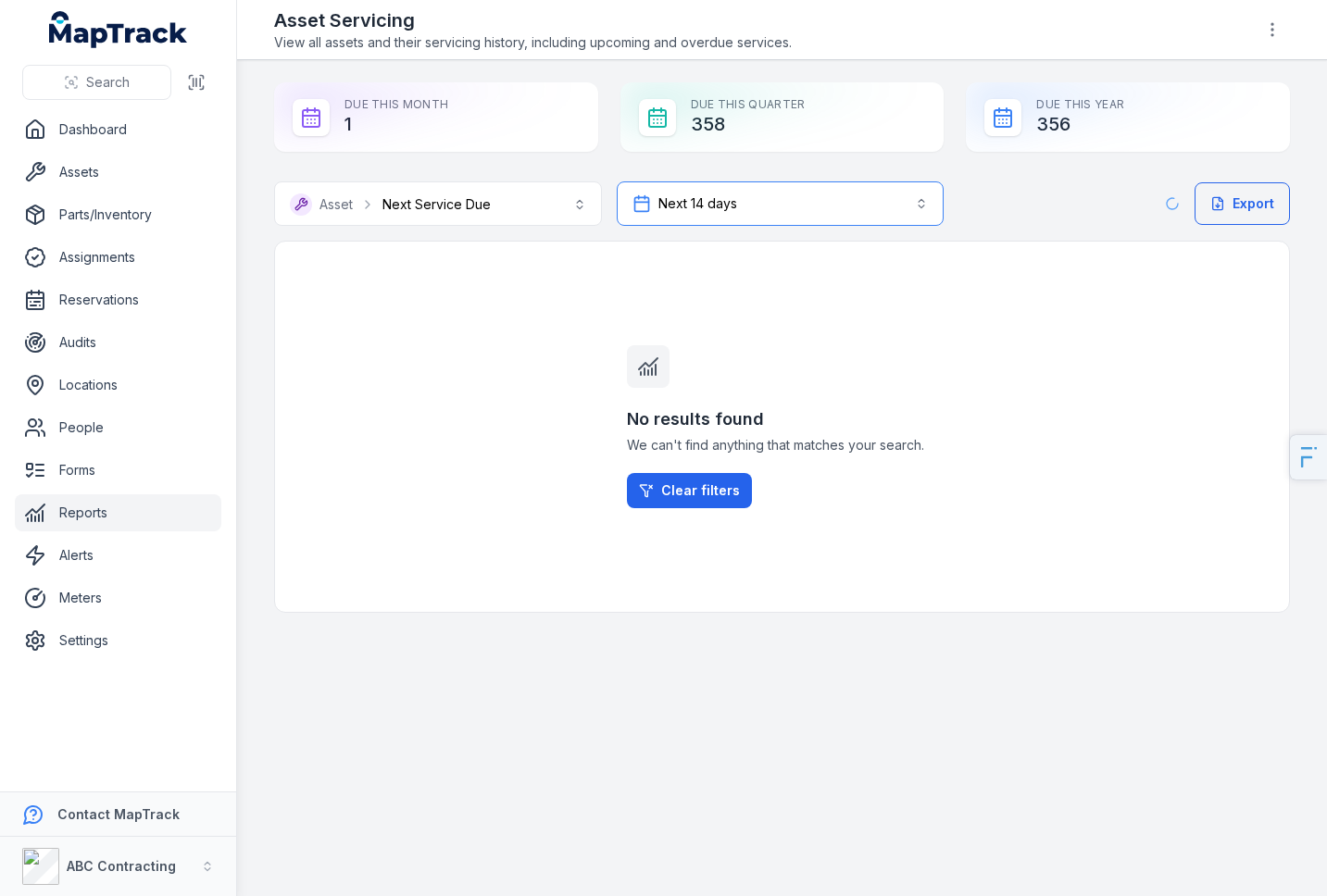
click at [749, 203] on button "Next 14 days *******" at bounding box center [781, 203] width 328 height 44
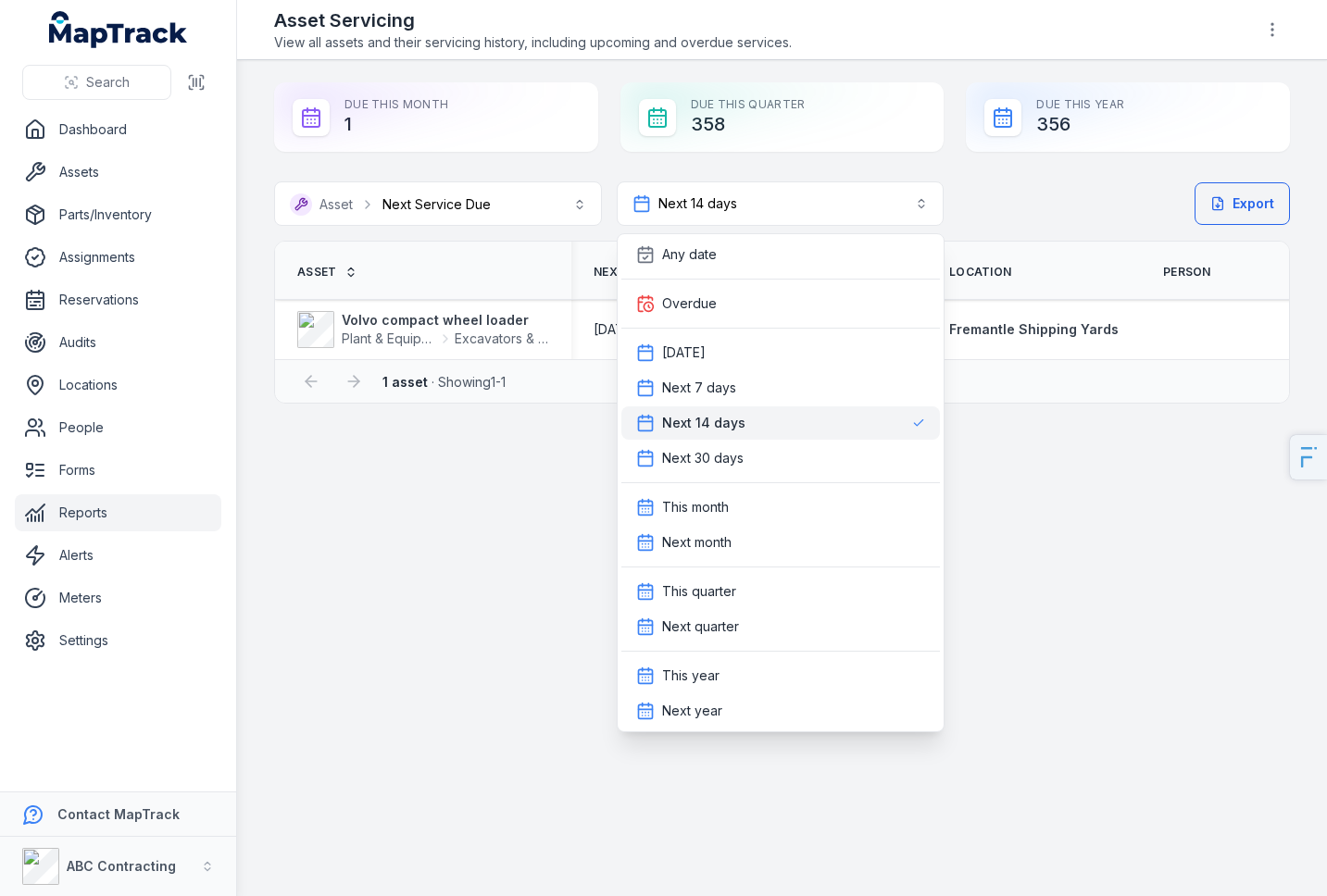
click at [272, 459] on main "**********" at bounding box center [782, 477] width 1090 height 835
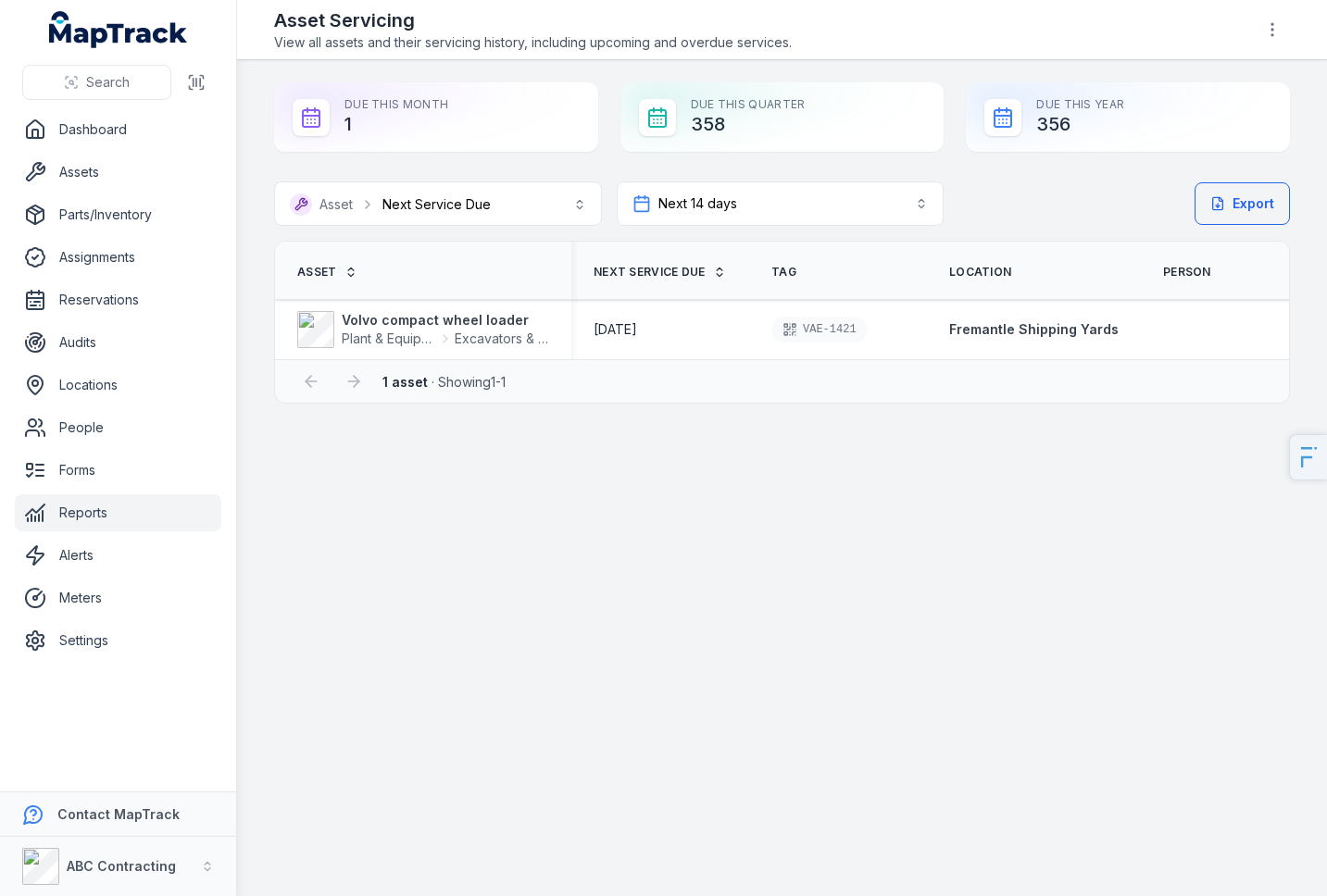
drag, startPoint x: 744, startPoint y: 123, endPoint x: 678, endPoint y: 124, distance: 66.0
click at [678, 124] on div "Due This Quarter 358" at bounding box center [782, 117] width 324 height 70
click at [939, 576] on main "**********" at bounding box center [782, 477] width 1090 height 835
click at [827, 207] on button "Next 14 days *******" at bounding box center [781, 203] width 328 height 44
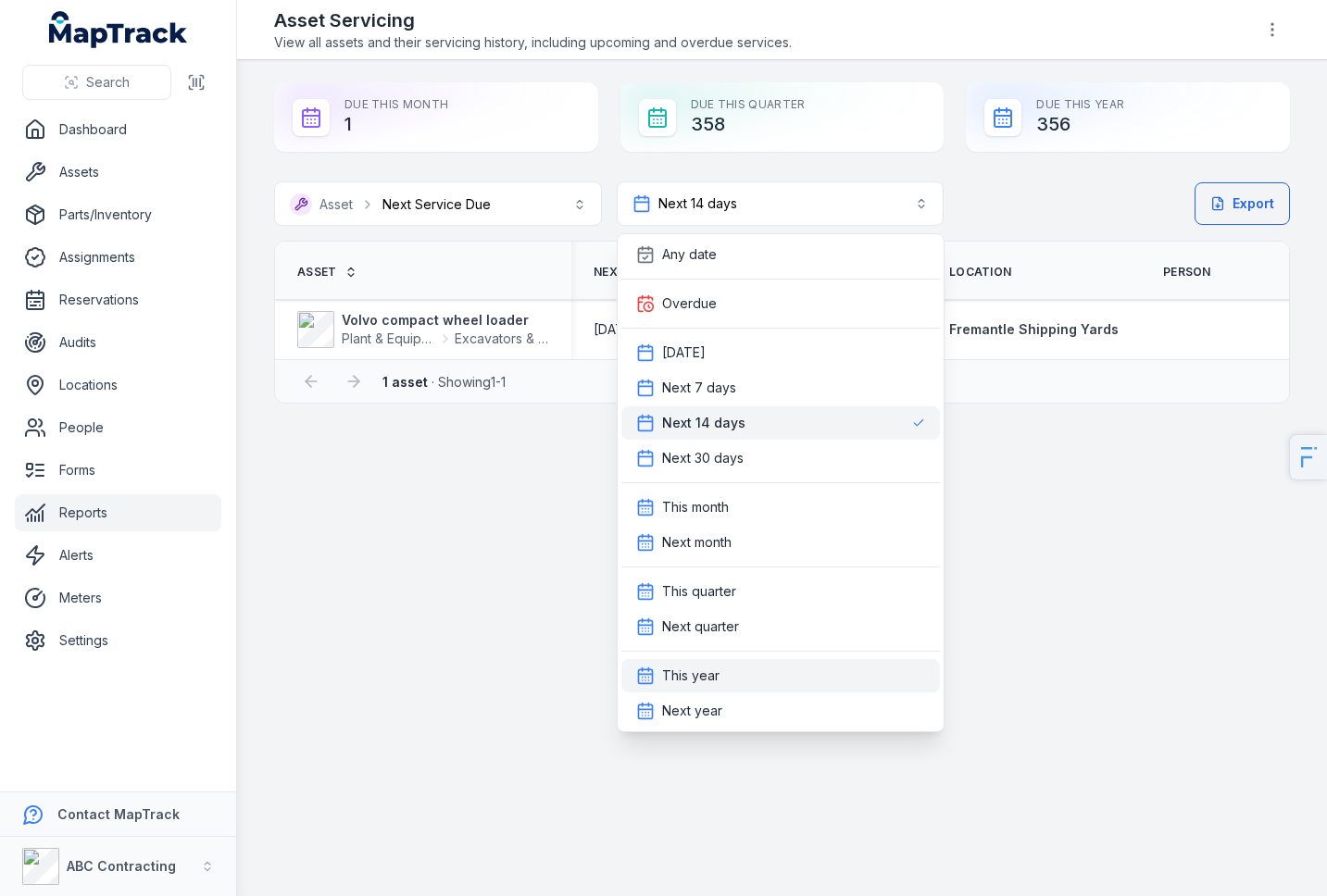
click at [727, 665] on div "This year" at bounding box center [780, 675] width 319 height 33
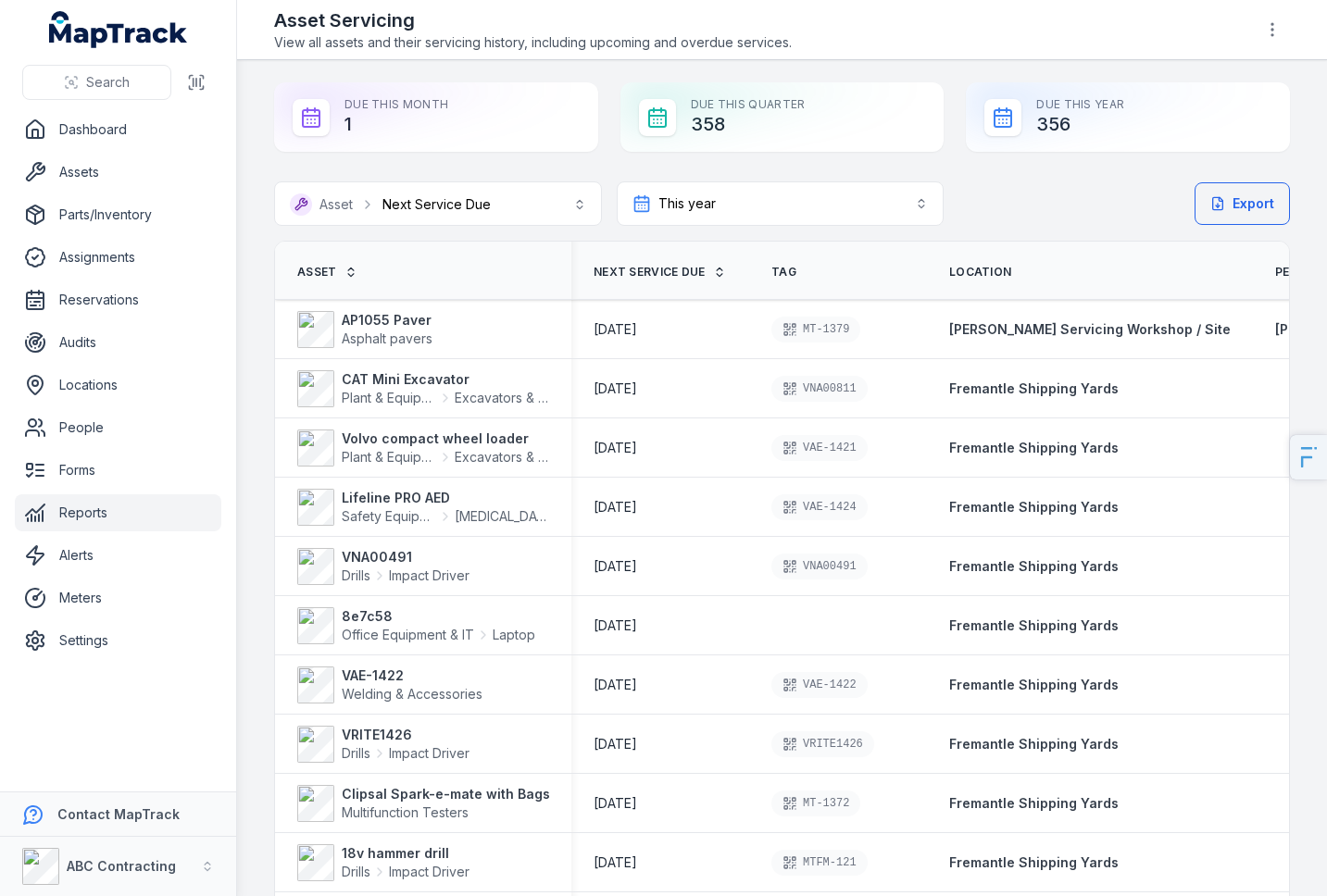
click at [106, 518] on link "Reports" at bounding box center [118, 513] width 206 height 37
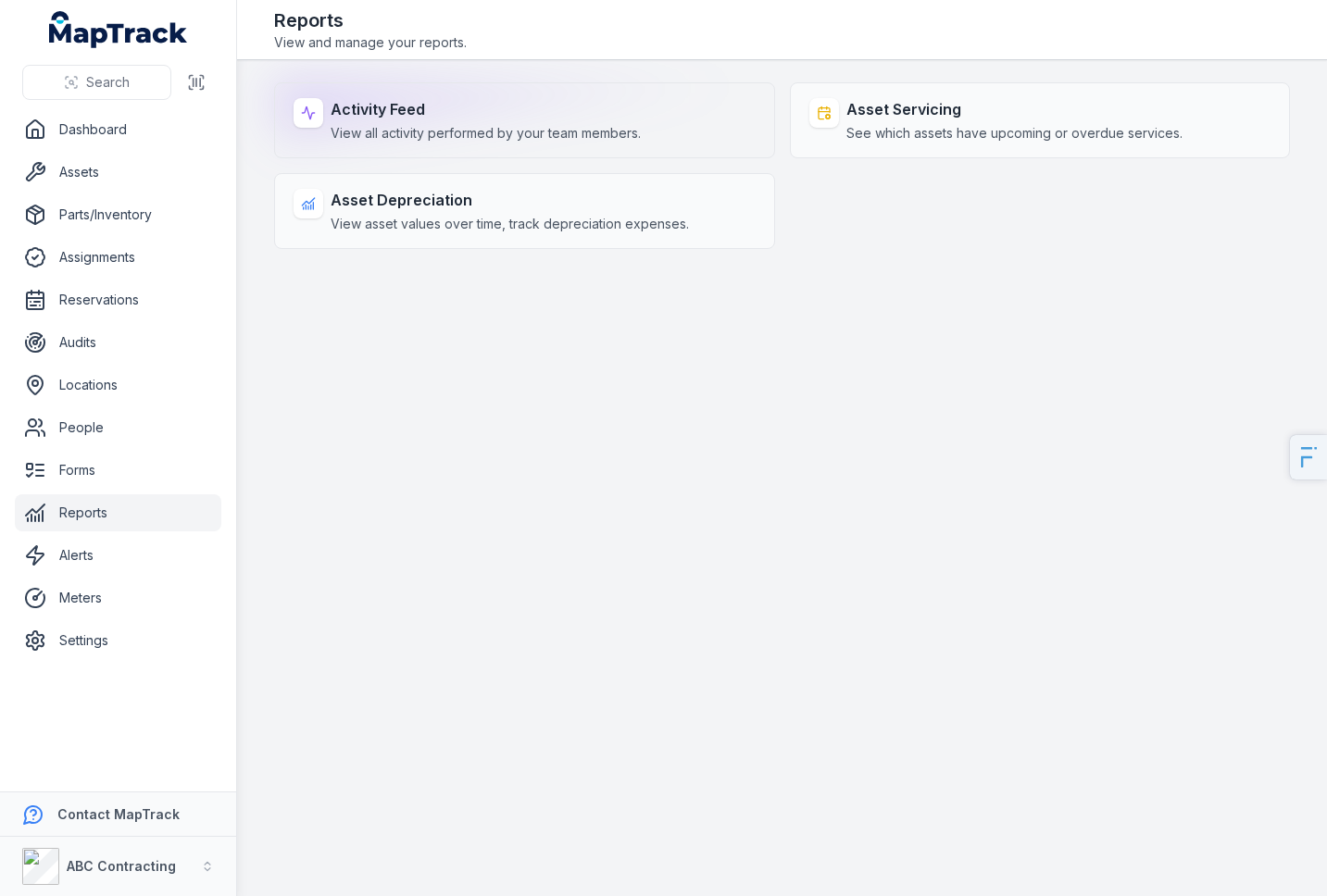
click at [392, 140] on span "View all activity performed by your team members." at bounding box center [485, 132] width 310 height 19
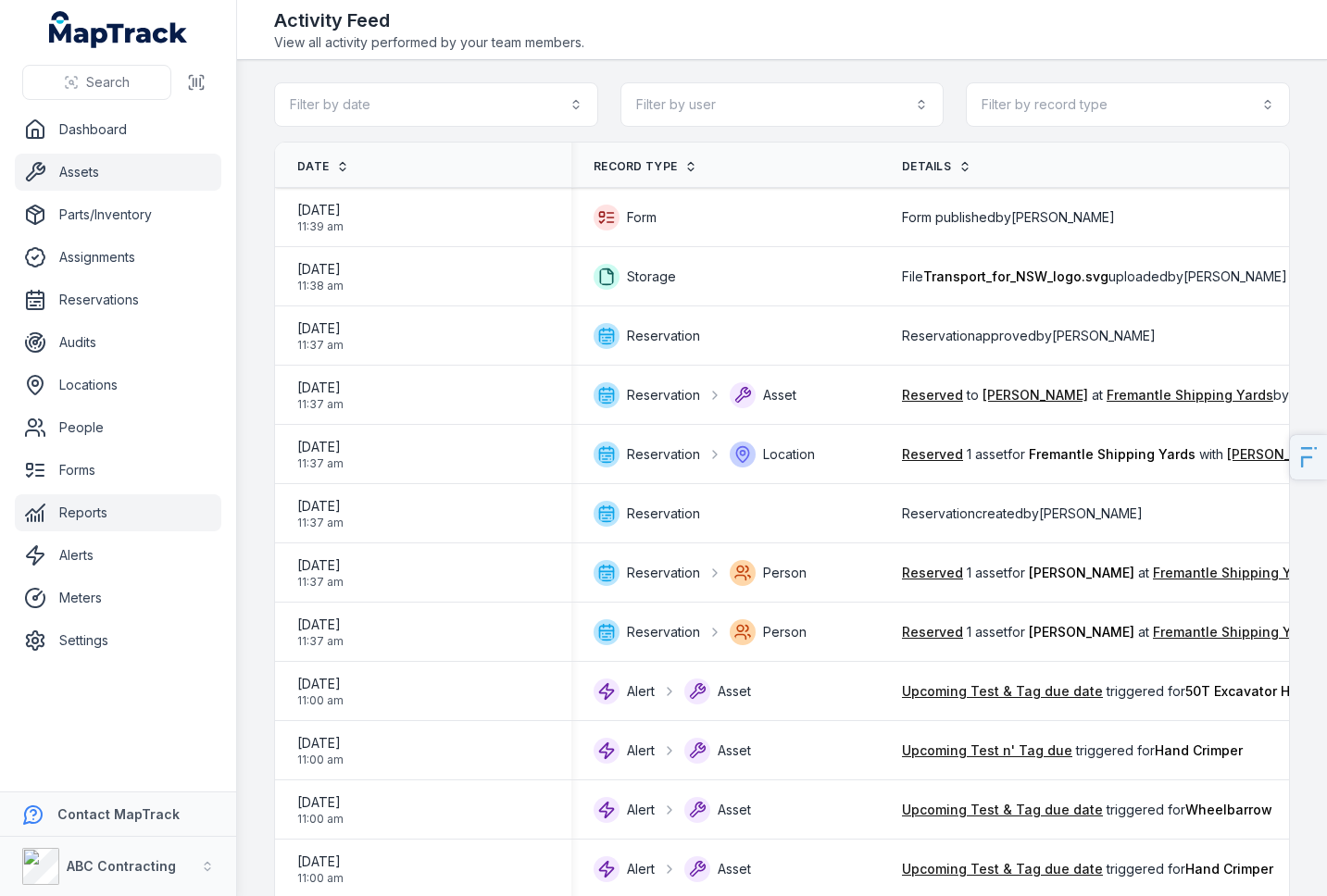
click at [47, 174] on link "Assets" at bounding box center [118, 173] width 206 height 37
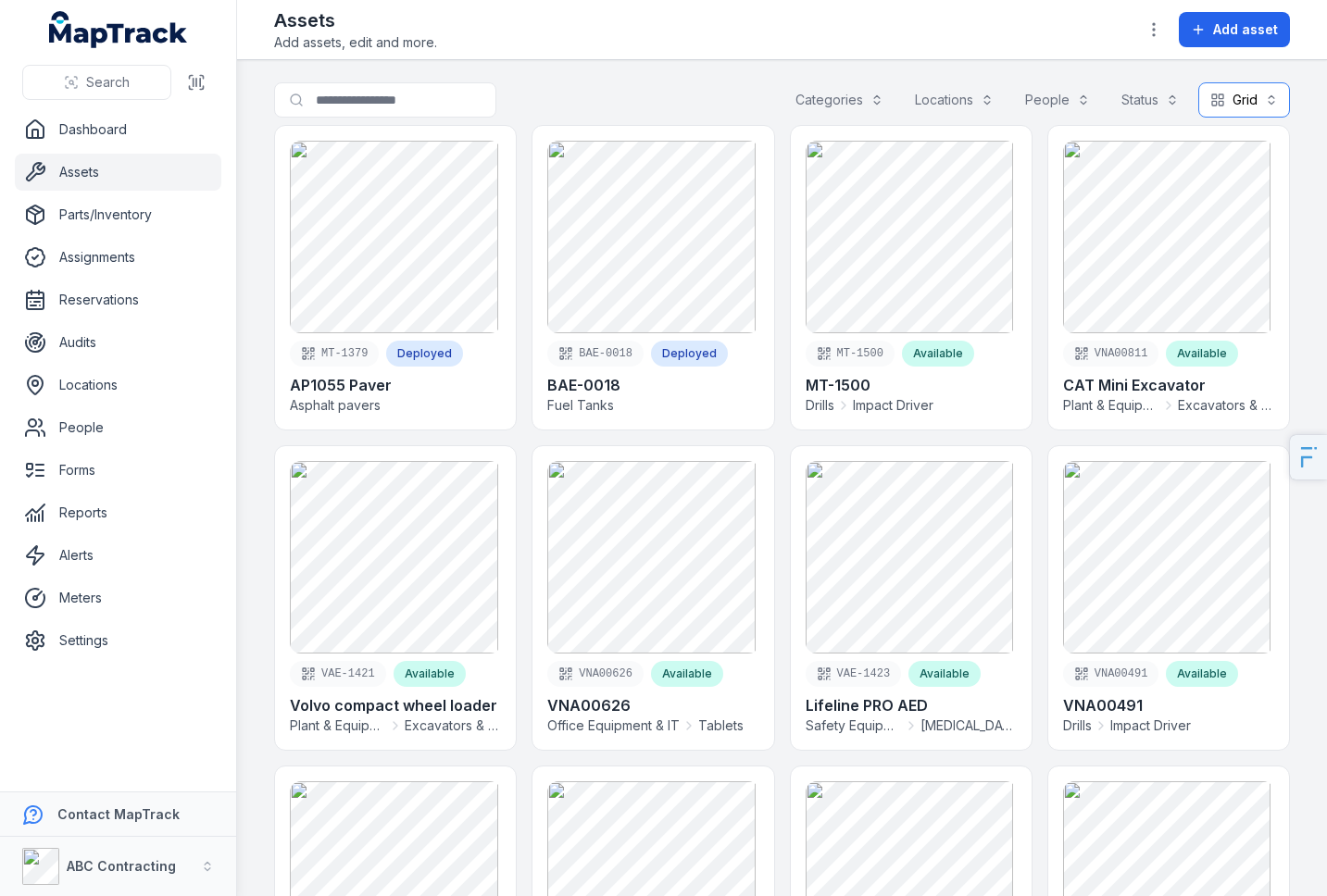
click at [1219, 90] on button "Grid ****" at bounding box center [1243, 100] width 91 height 35
click at [1223, 139] on span "Table" at bounding box center [1218, 146] width 35 height 19
